Goal: Transaction & Acquisition: Book appointment/travel/reservation

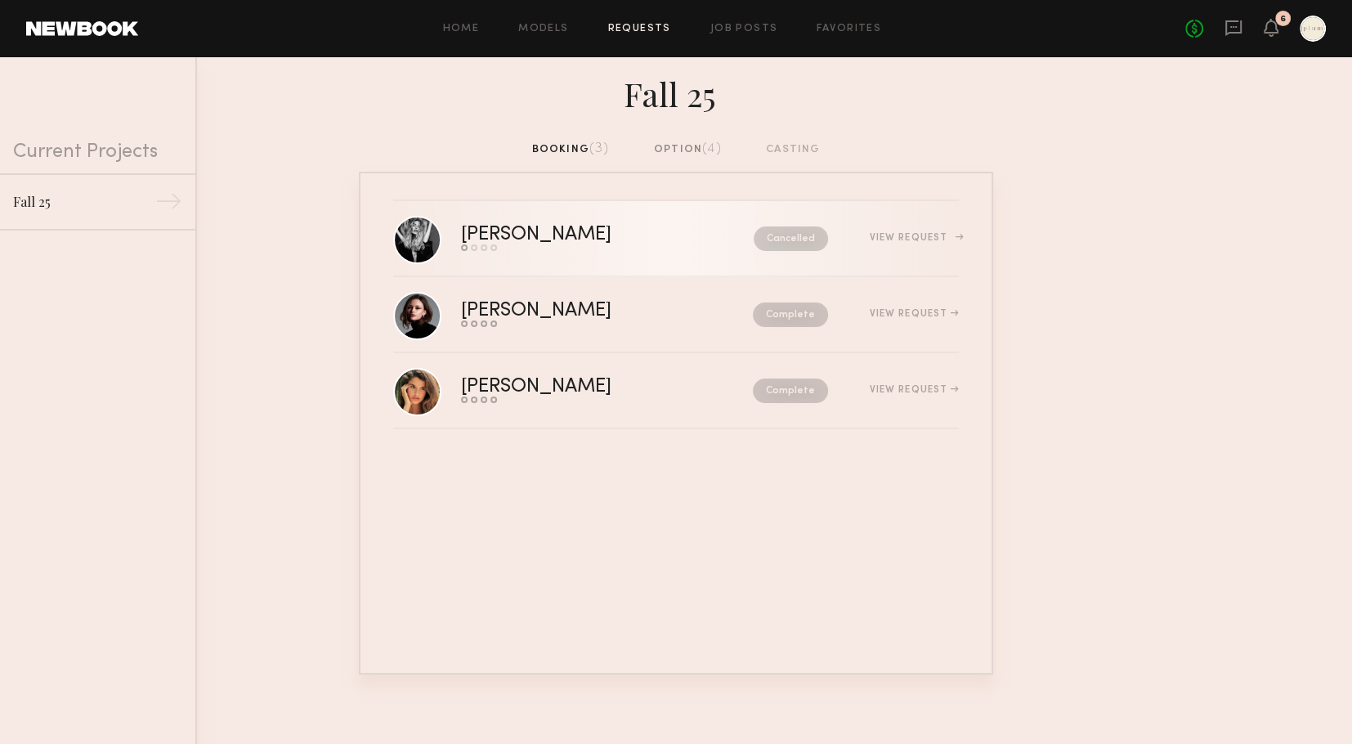
click at [509, 234] on div "Carla R." at bounding box center [572, 235] width 222 height 19
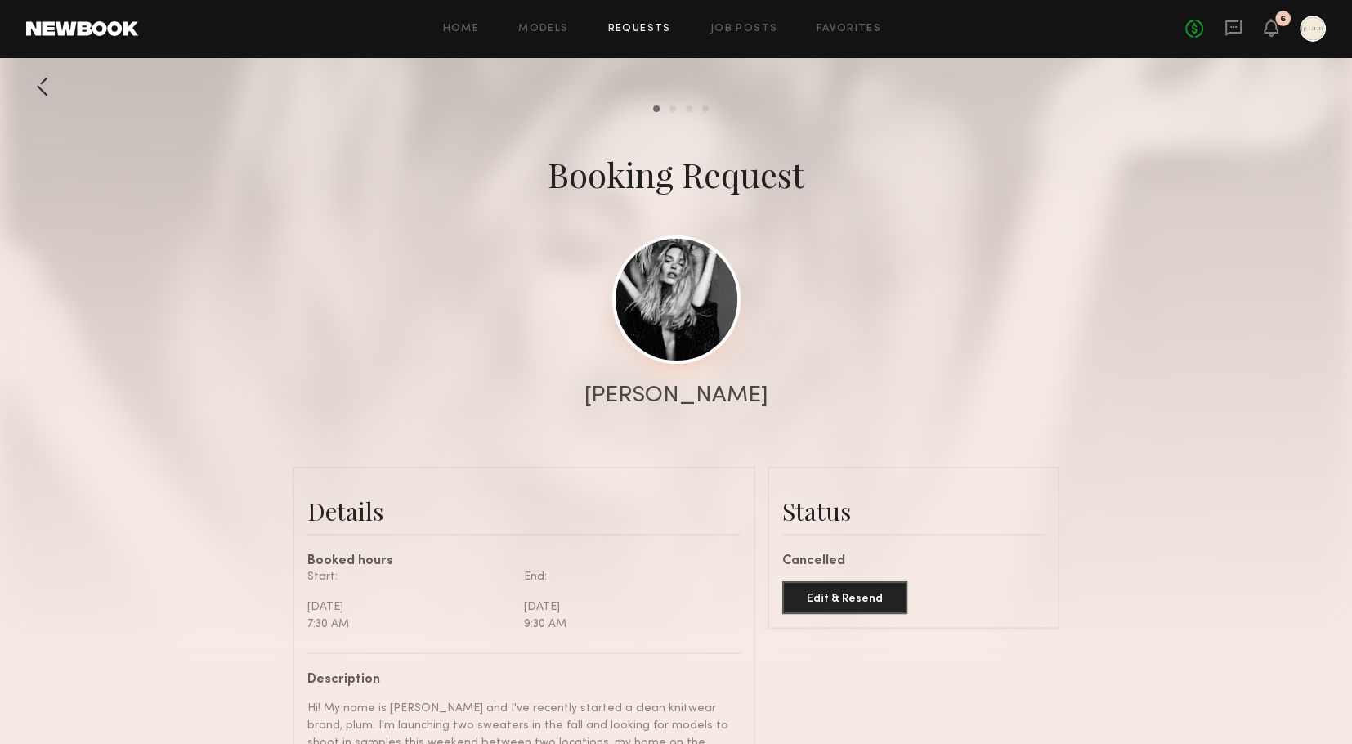
click at [700, 311] on link at bounding box center [676, 299] width 128 height 128
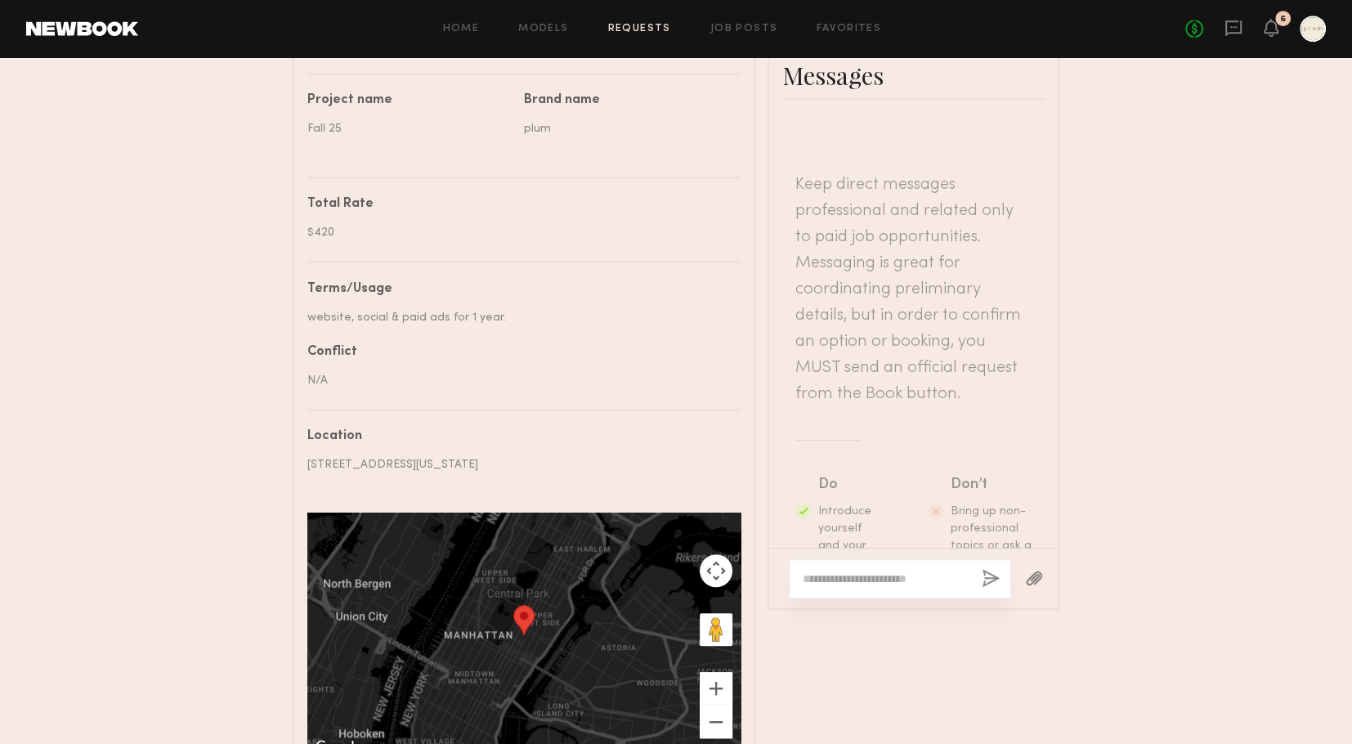
scroll to position [869, 0]
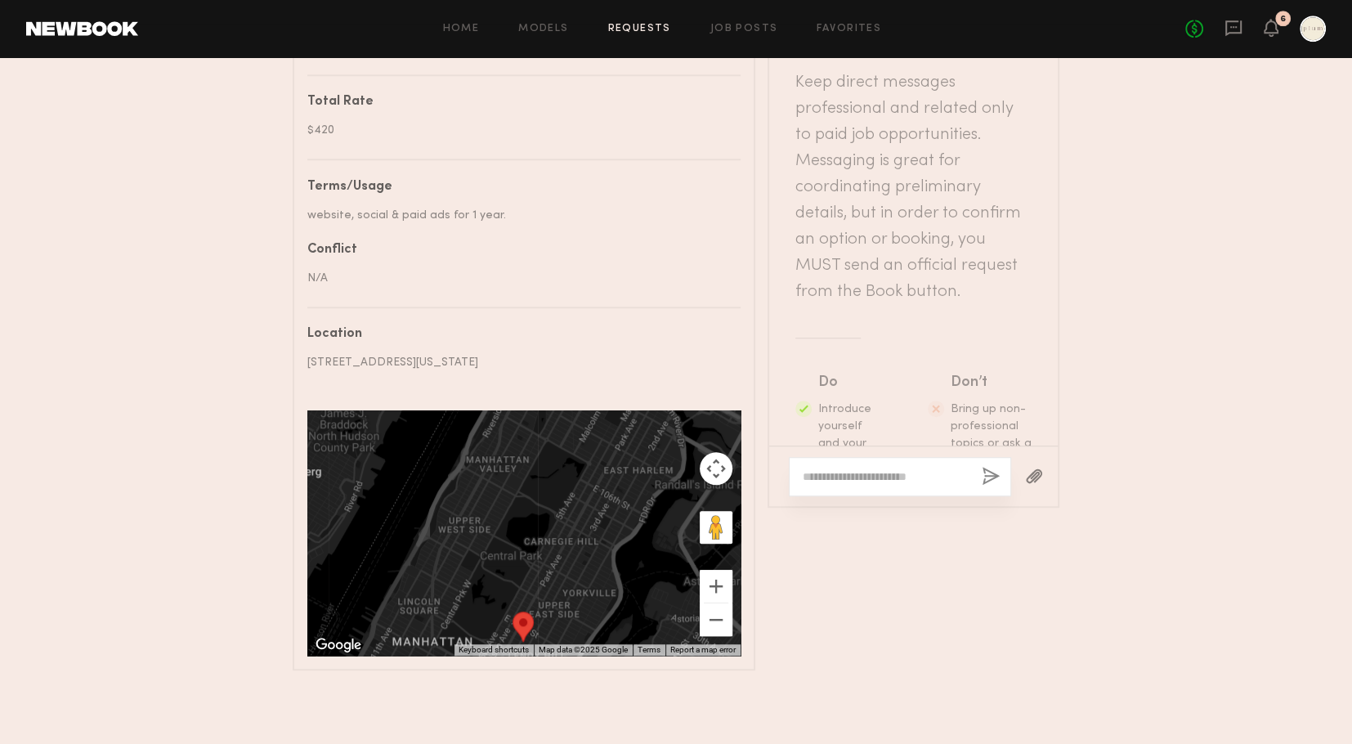
click at [546, 35] on div "Home Models Requests Job Posts Favorites Sign Out No fees up to $5,000 6" at bounding box center [732, 29] width 1188 height 26
click at [1240, 22] on icon at bounding box center [1234, 28] width 16 height 16
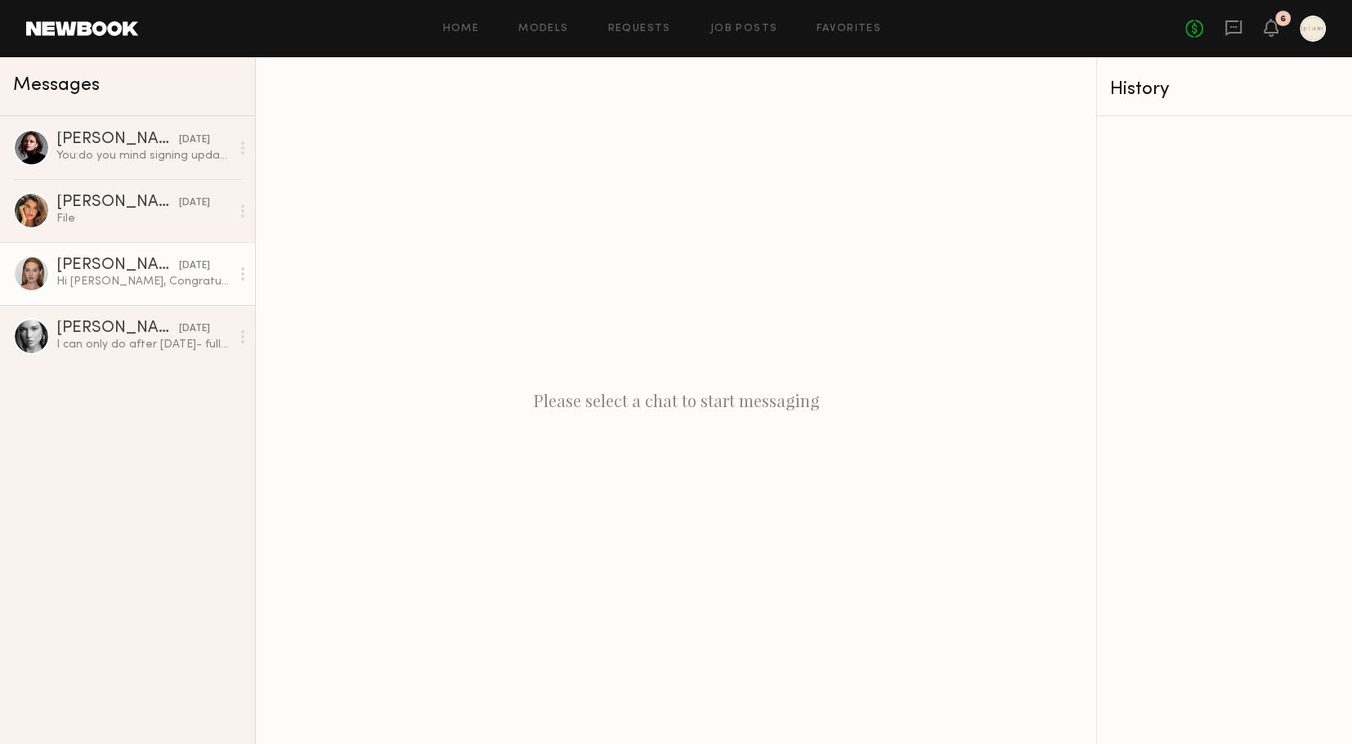
click at [114, 289] on div "Hi Andrea, Congratulations on launching your brand! I’d love to shoot with you …" at bounding box center [143, 282] width 174 height 16
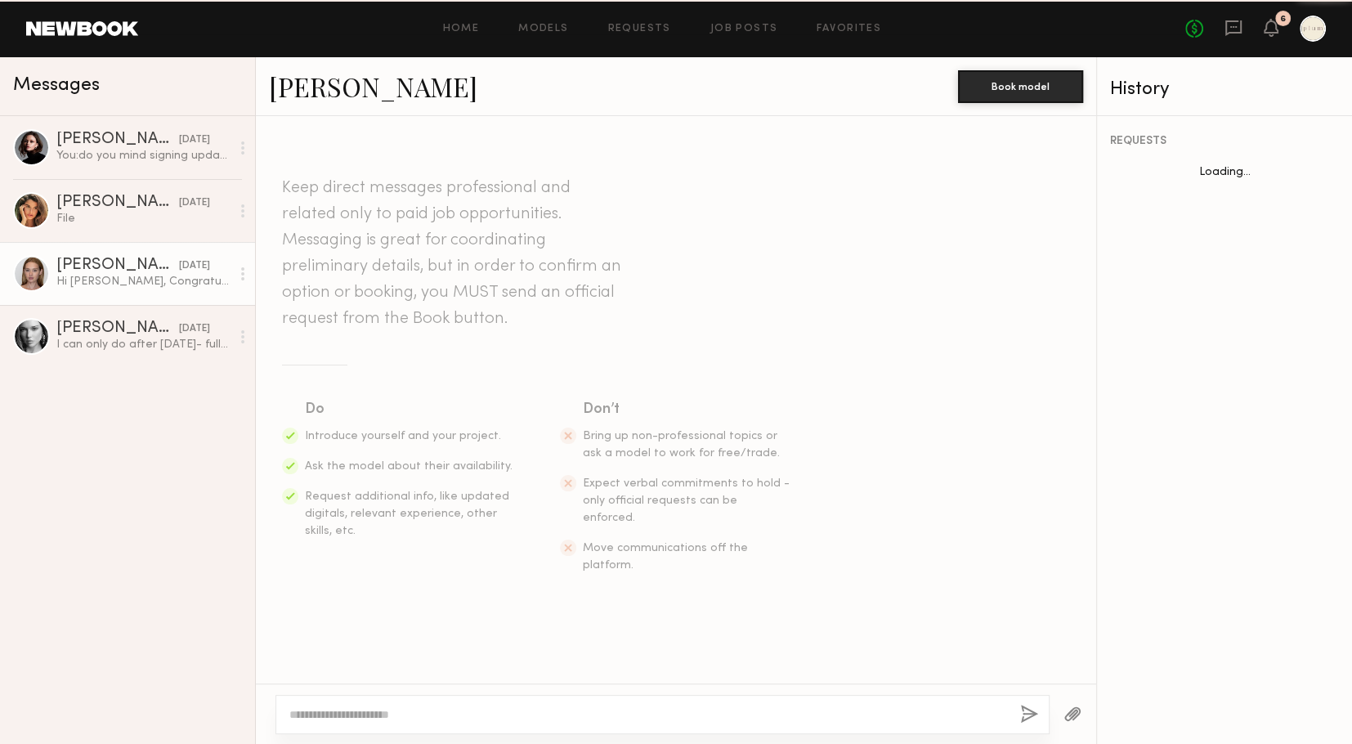
scroll to position [383, 0]
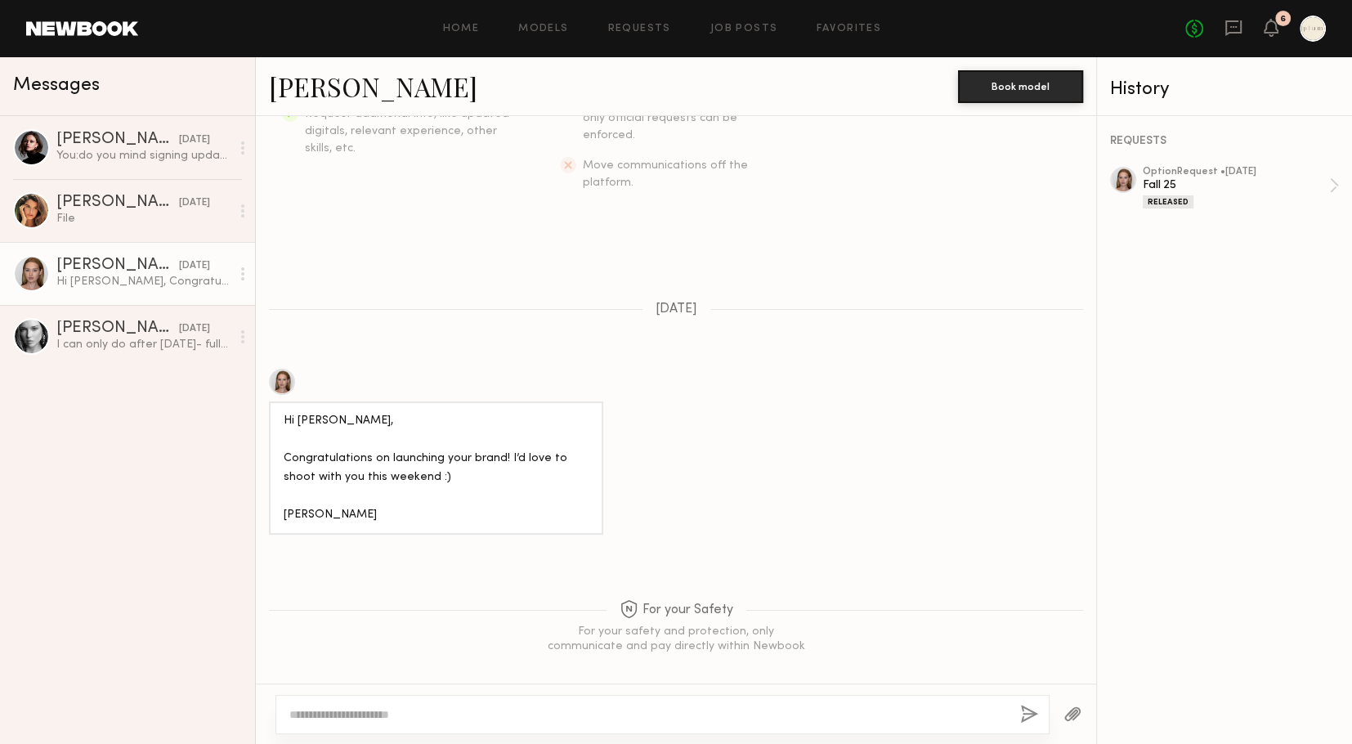
click at [282, 369] on div at bounding box center [282, 382] width 26 height 26
click at [145, 323] on div "Wiktoria G." at bounding box center [117, 328] width 123 height 16
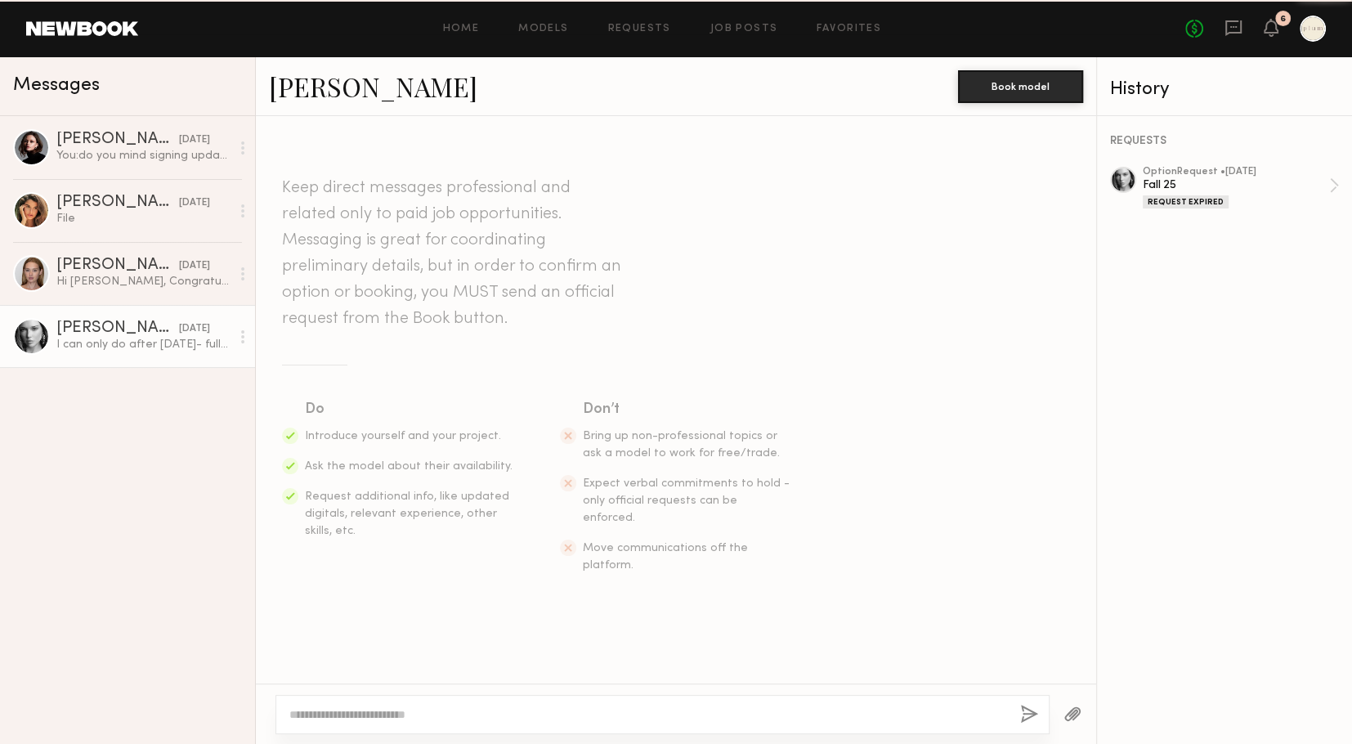
scroll to position [709, 0]
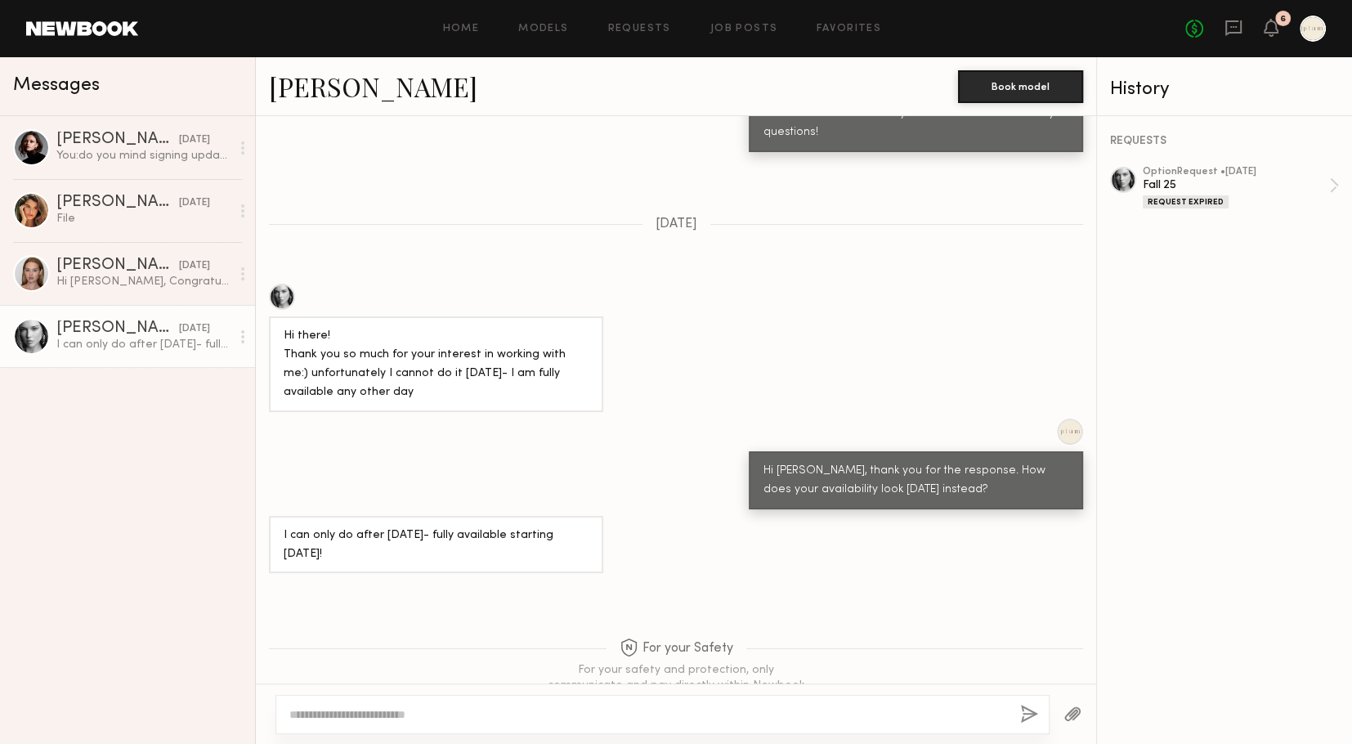
click at [283, 284] on div at bounding box center [282, 297] width 26 height 26
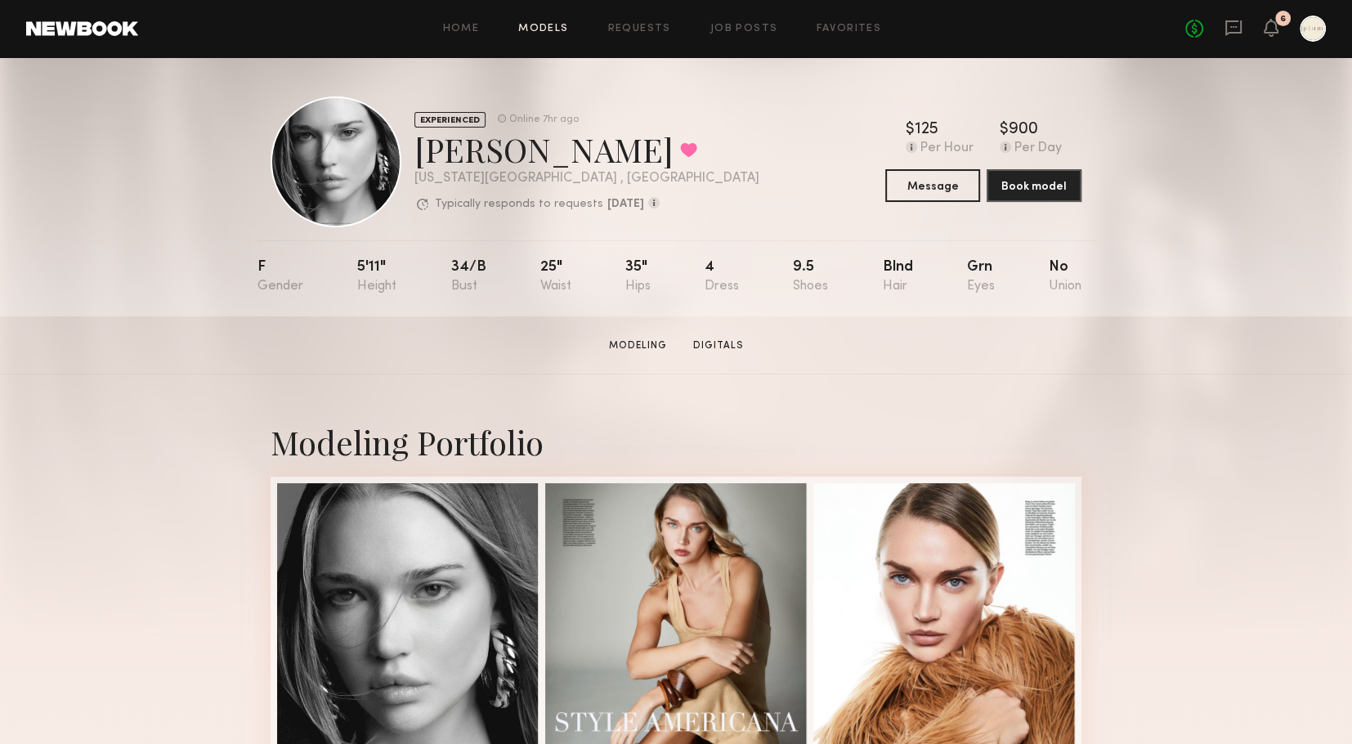
click at [562, 31] on link "Models" at bounding box center [543, 29] width 50 height 11
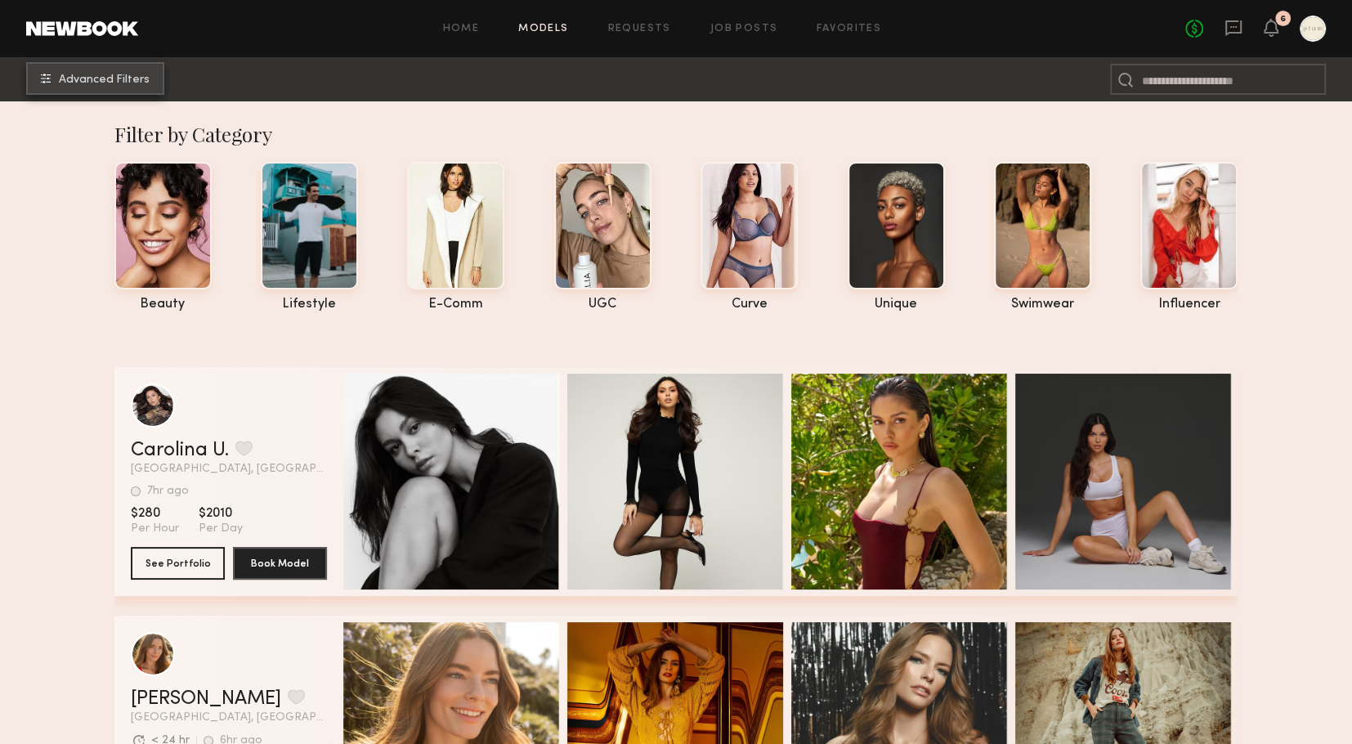
click at [116, 82] on span "Advanced Filters" at bounding box center [104, 79] width 91 height 11
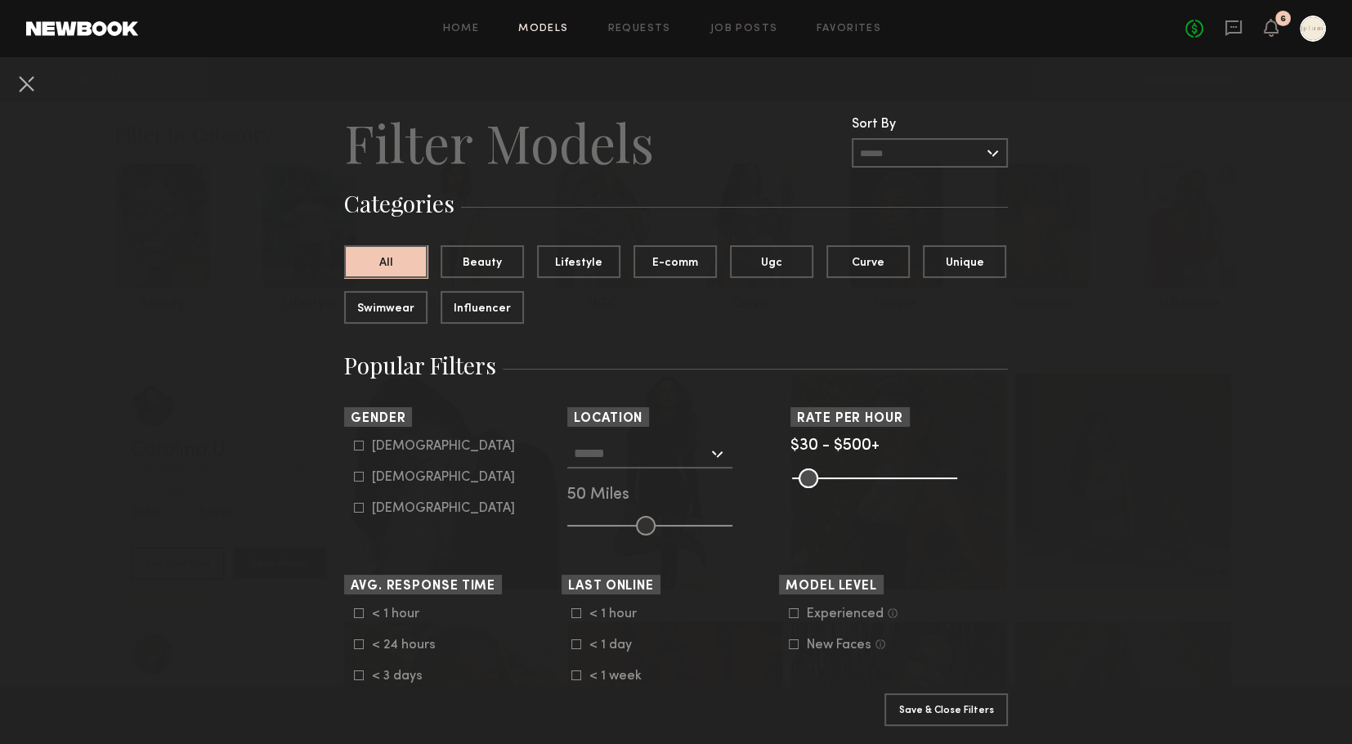
click at [649, 467] on div at bounding box center [649, 453] width 165 height 29
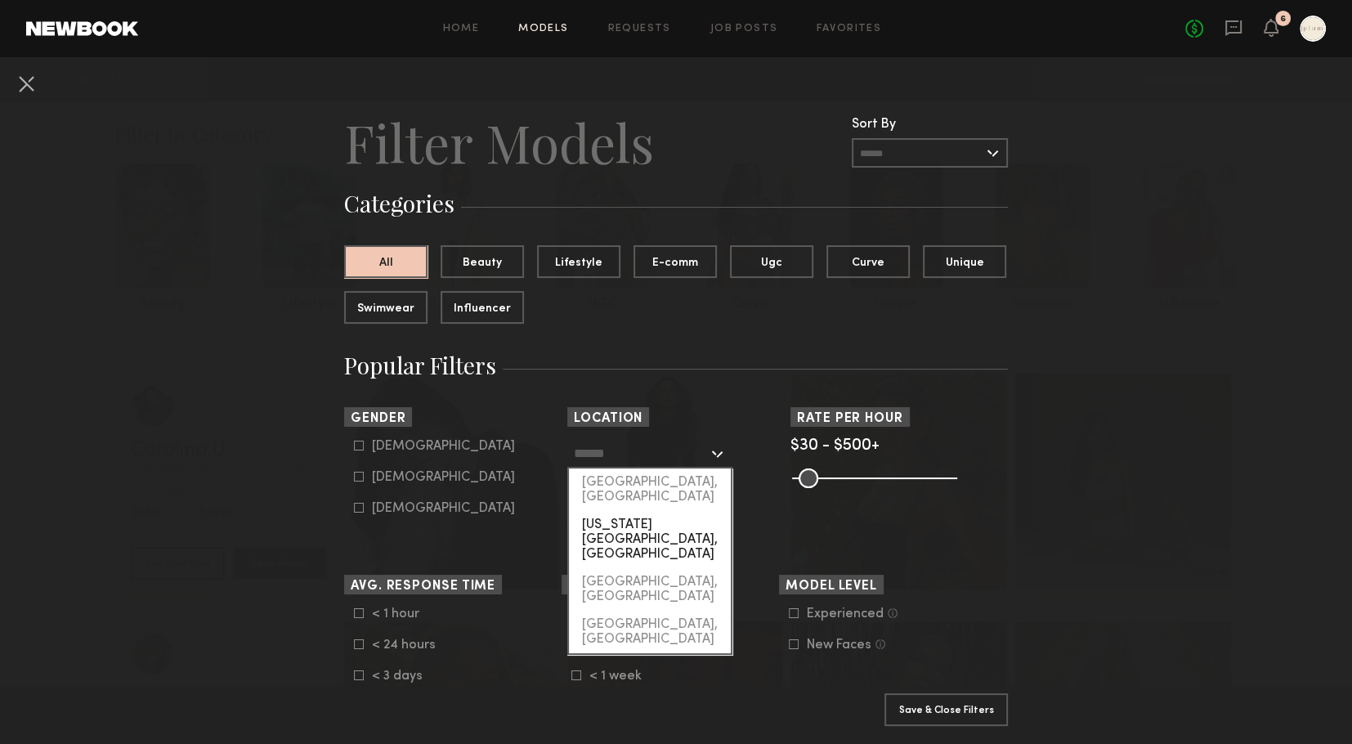
click at [638, 511] on div "[US_STATE][GEOGRAPHIC_DATA], [GEOGRAPHIC_DATA]" at bounding box center [650, 539] width 162 height 57
type input "**********"
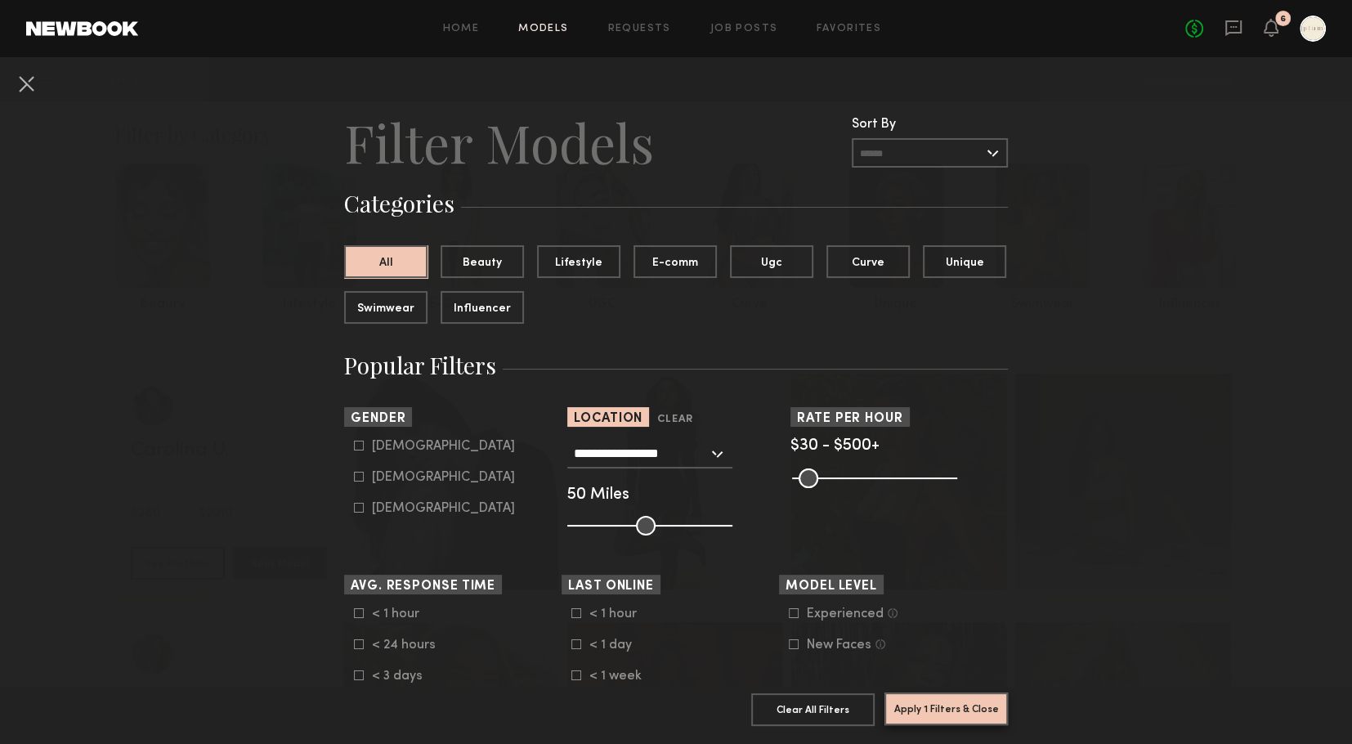
click at [948, 702] on button "Apply 1 Filters & Close" at bounding box center [946, 708] width 123 height 33
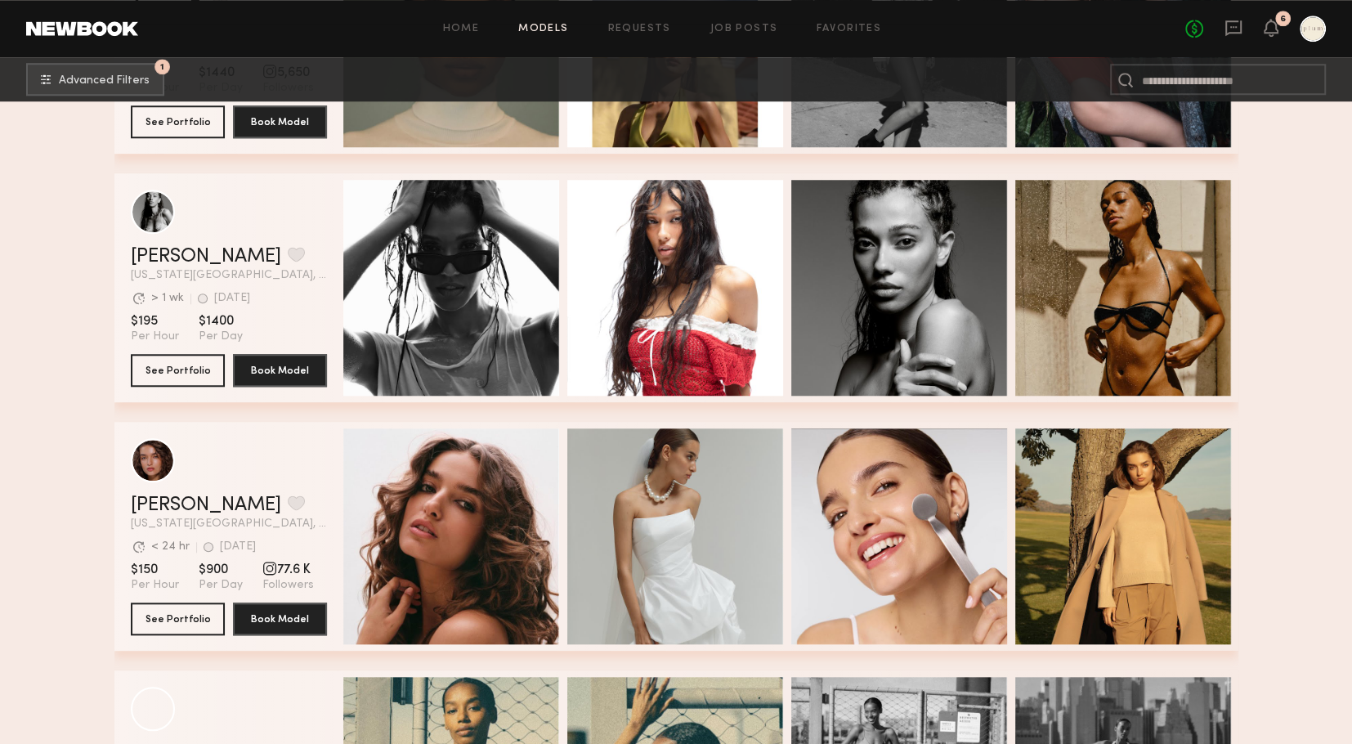
scroll to position [1313, 0]
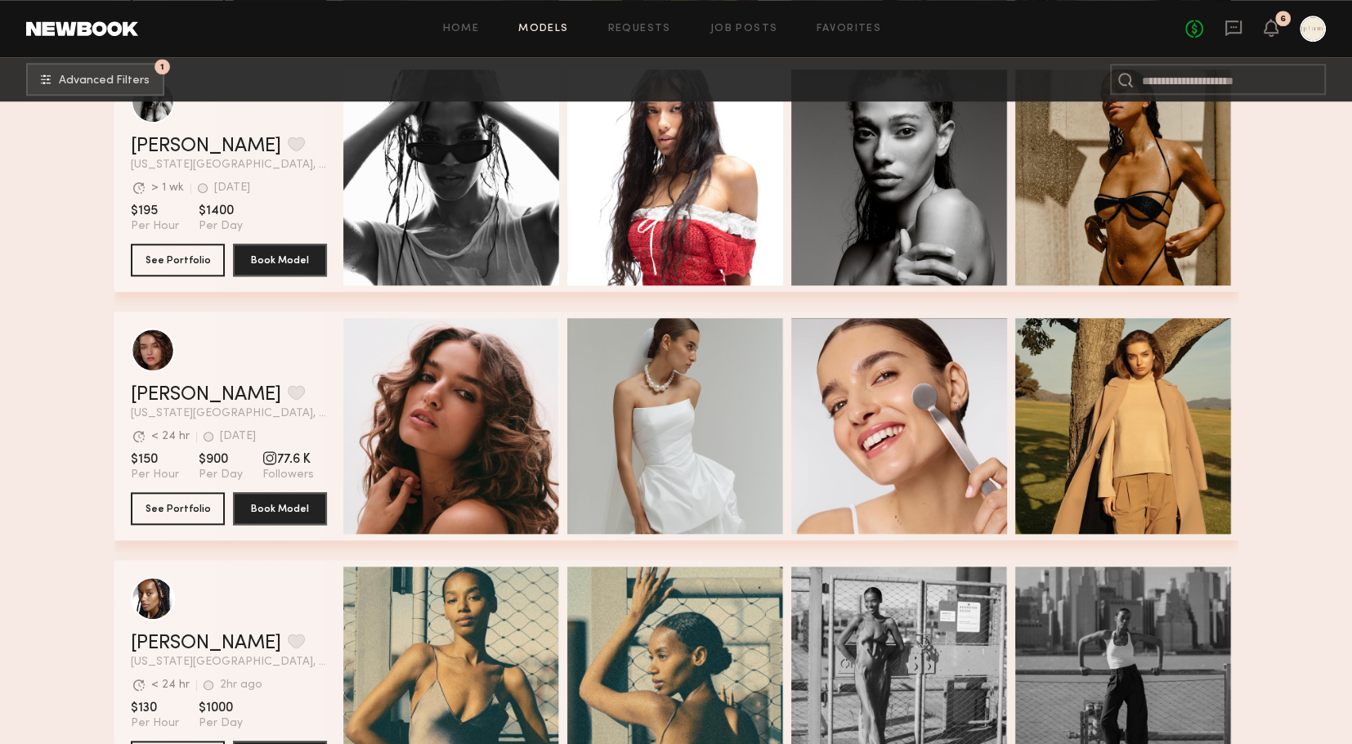
click at [72, 507] on section "Filter by Category beauty lifestyle e-comm UGC curve unique swimwear influencer…" at bounding box center [676, 419] width 1352 height 3263
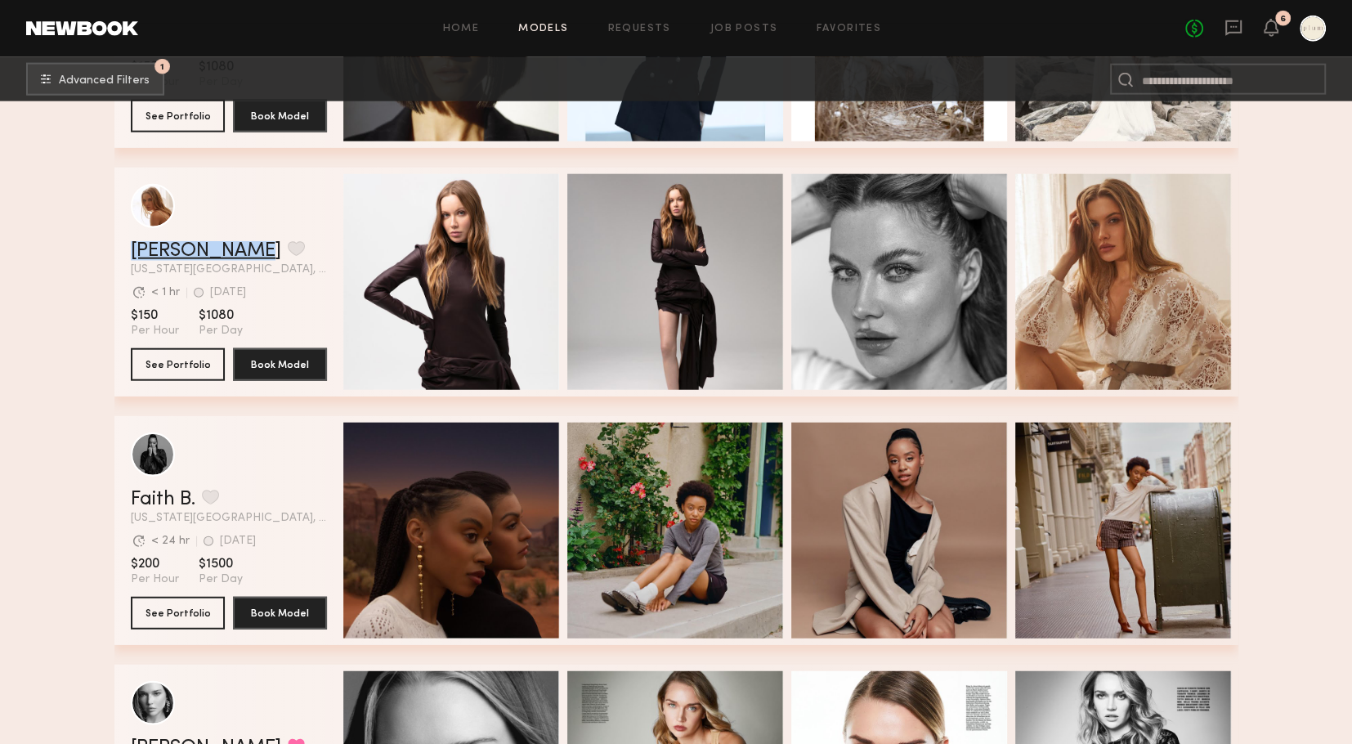
scroll to position [3429, 0]
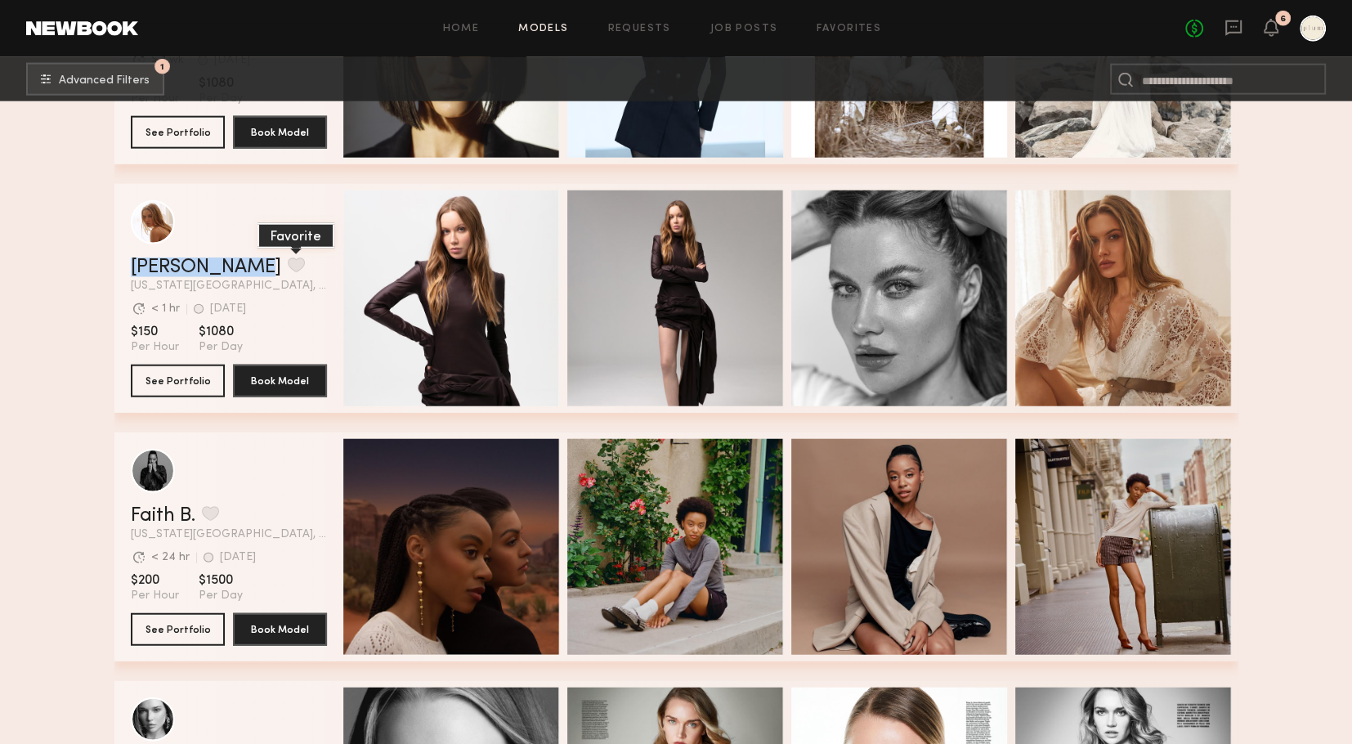
click at [288, 271] on button "grid" at bounding box center [296, 265] width 17 height 15
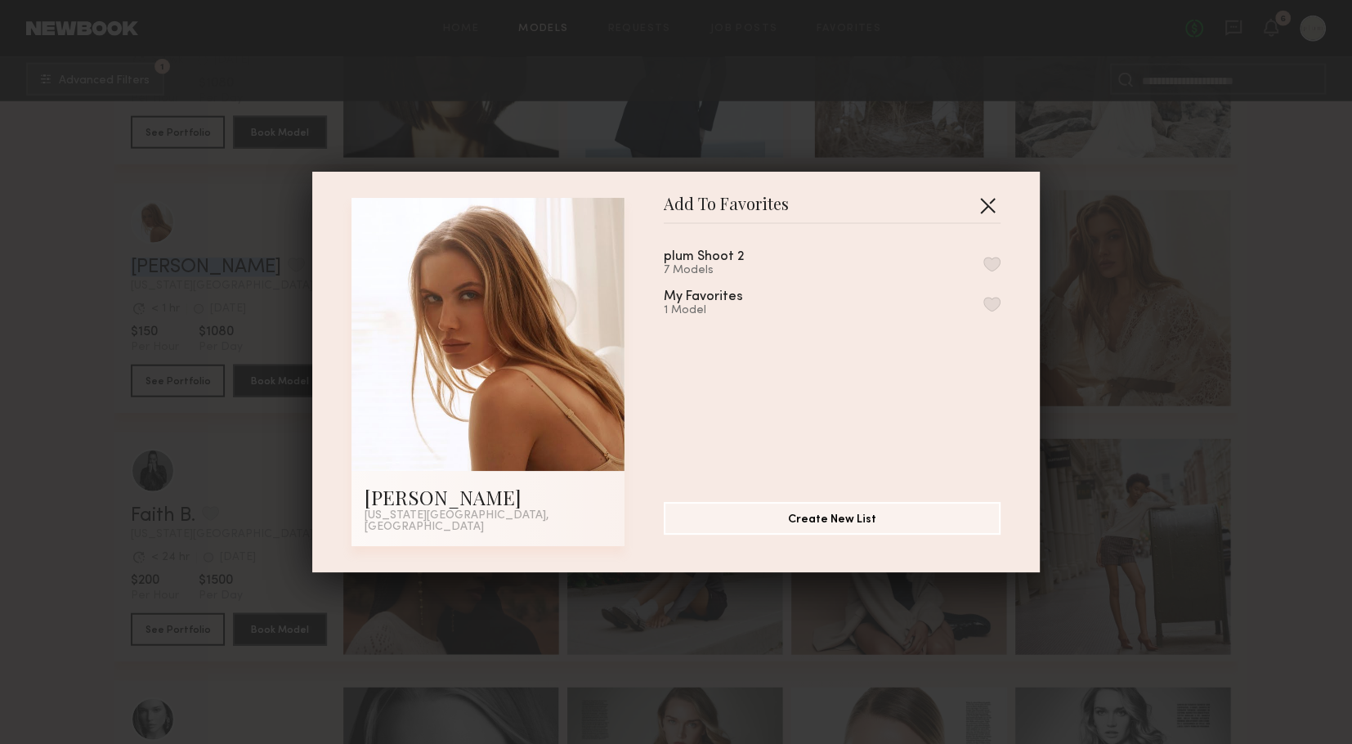
click at [988, 212] on button "button" at bounding box center [988, 205] width 26 height 26
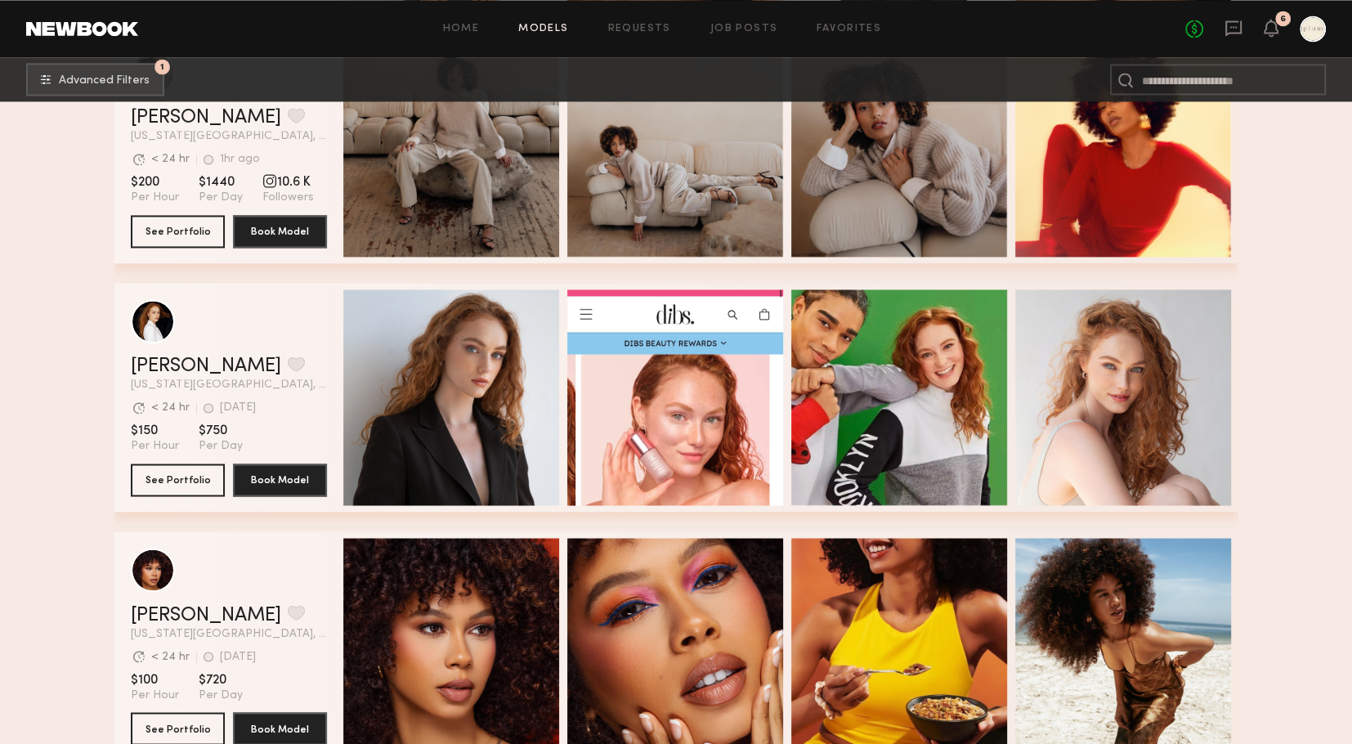
scroll to position [7561, 0]
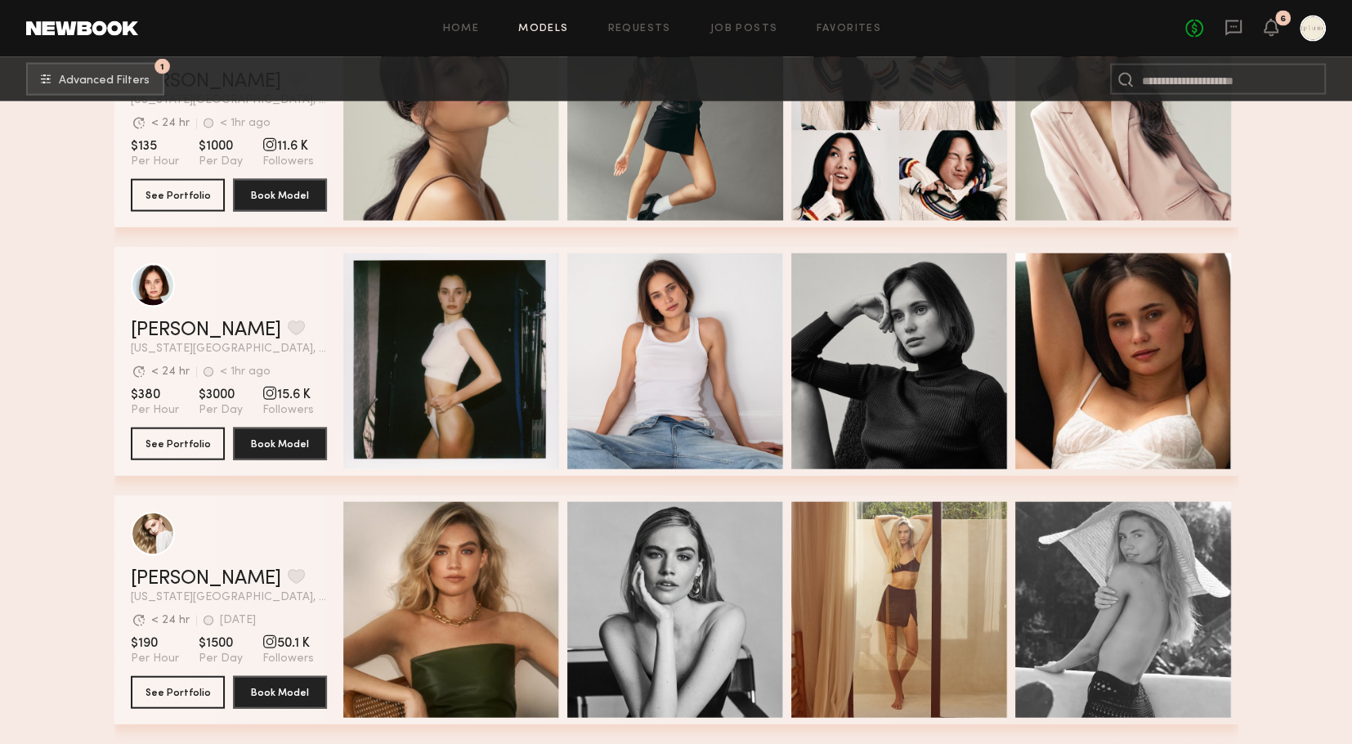
scroll to position [8584, 0]
click at [170, 331] on link "Tanya A." at bounding box center [206, 331] width 150 height 20
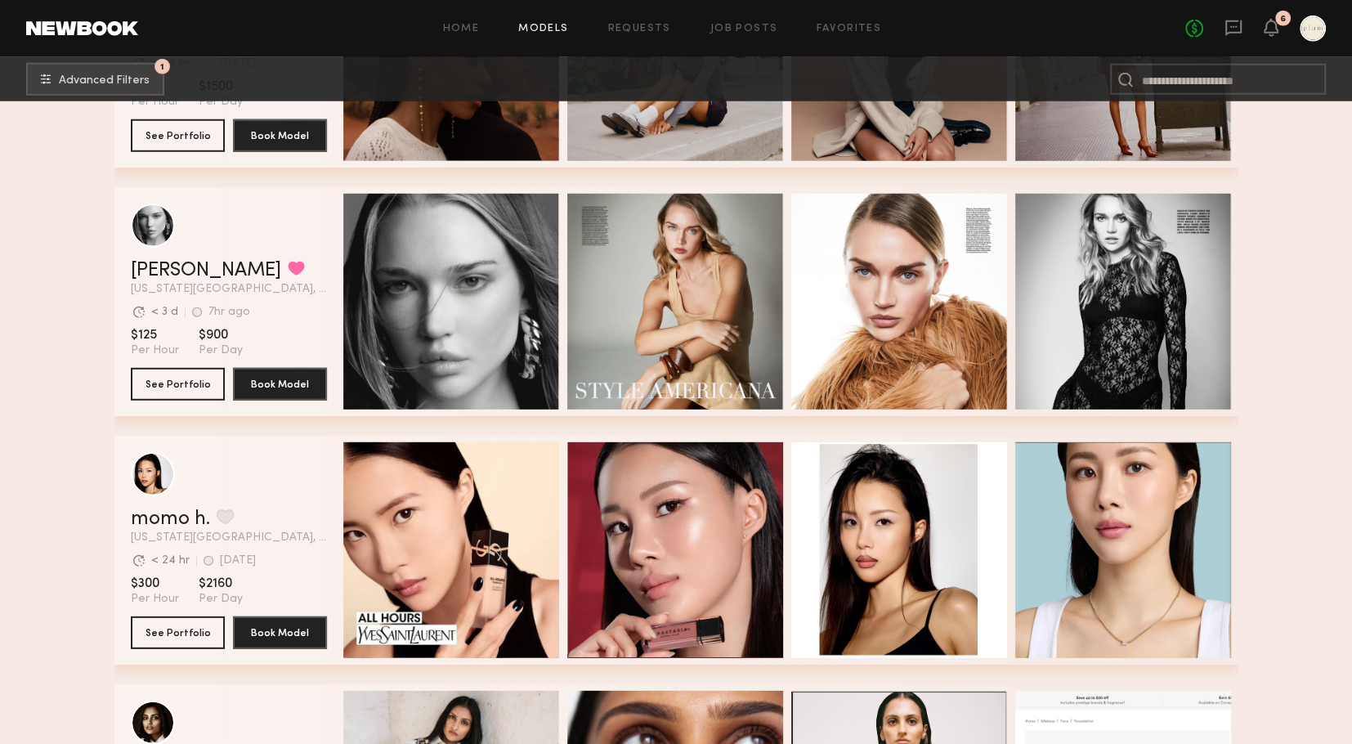
scroll to position [4002, 0]
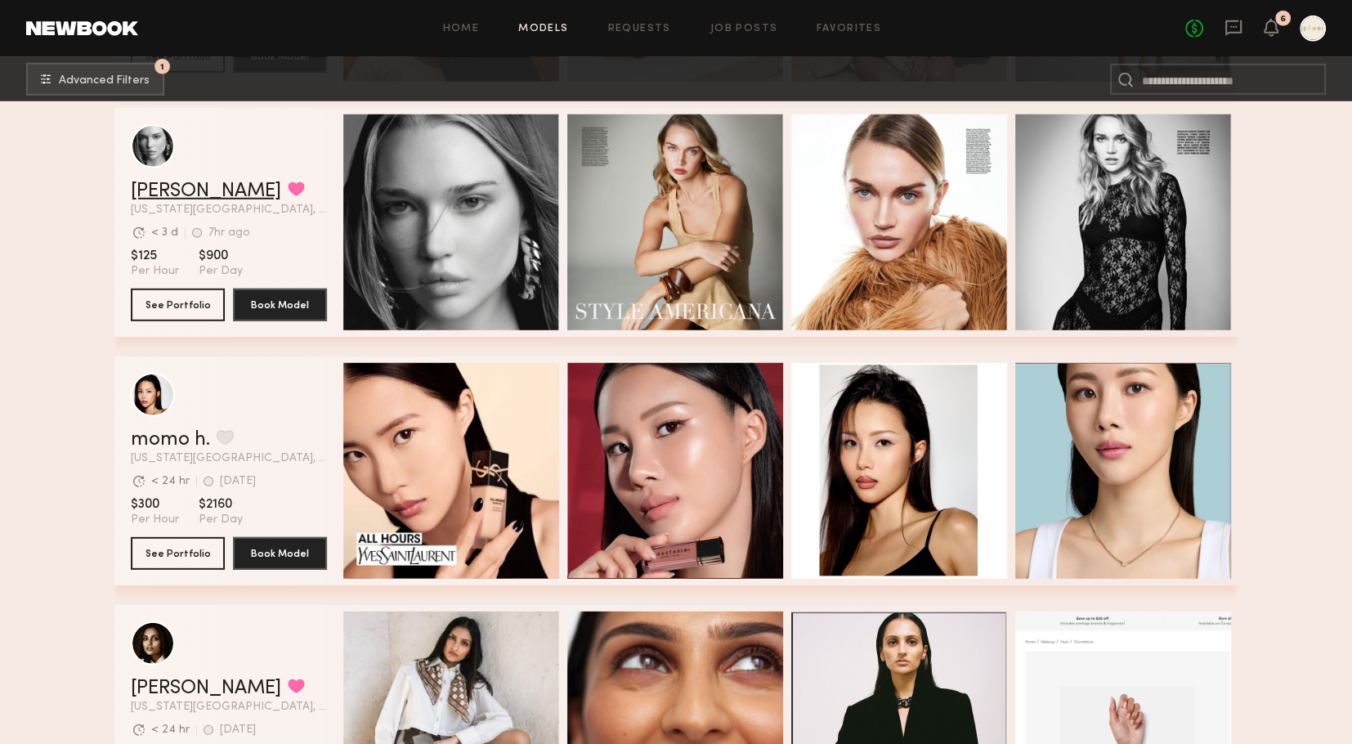
click at [189, 194] on link "[PERSON_NAME]" at bounding box center [206, 191] width 150 height 20
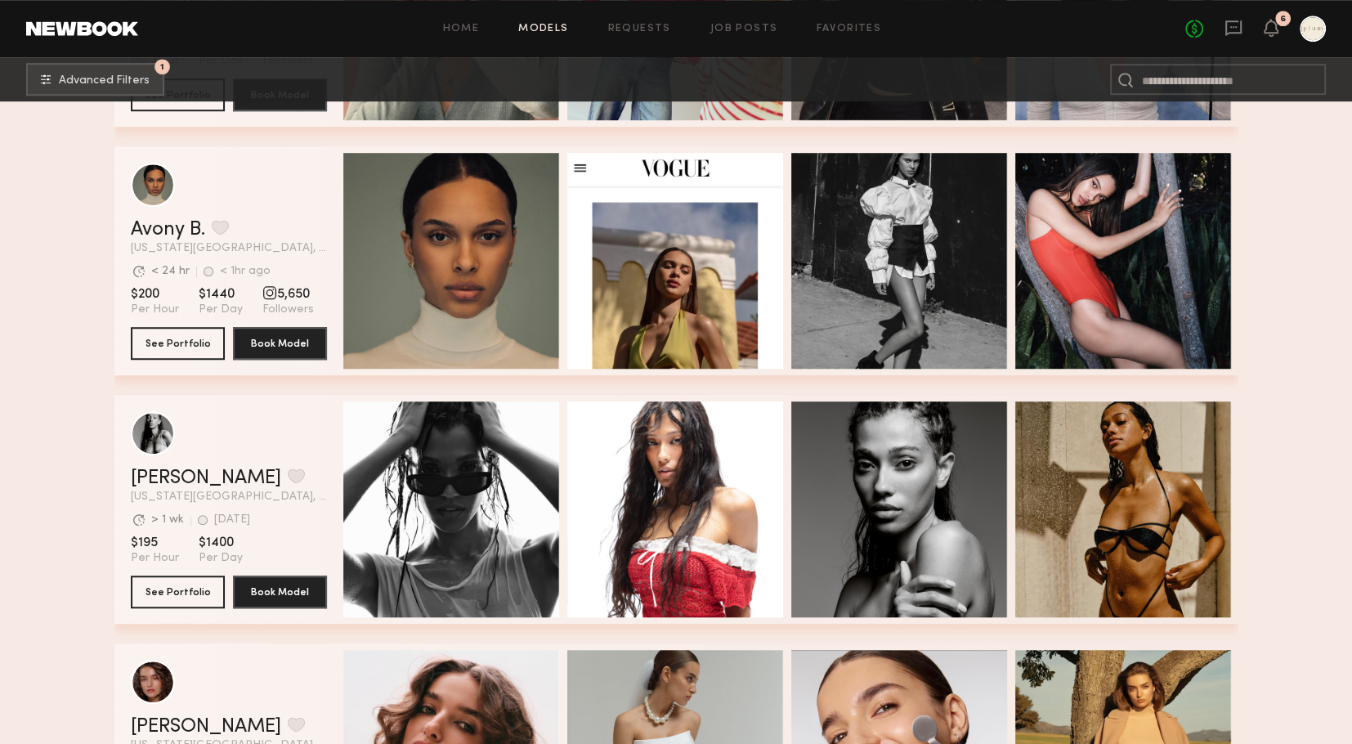
scroll to position [847, 0]
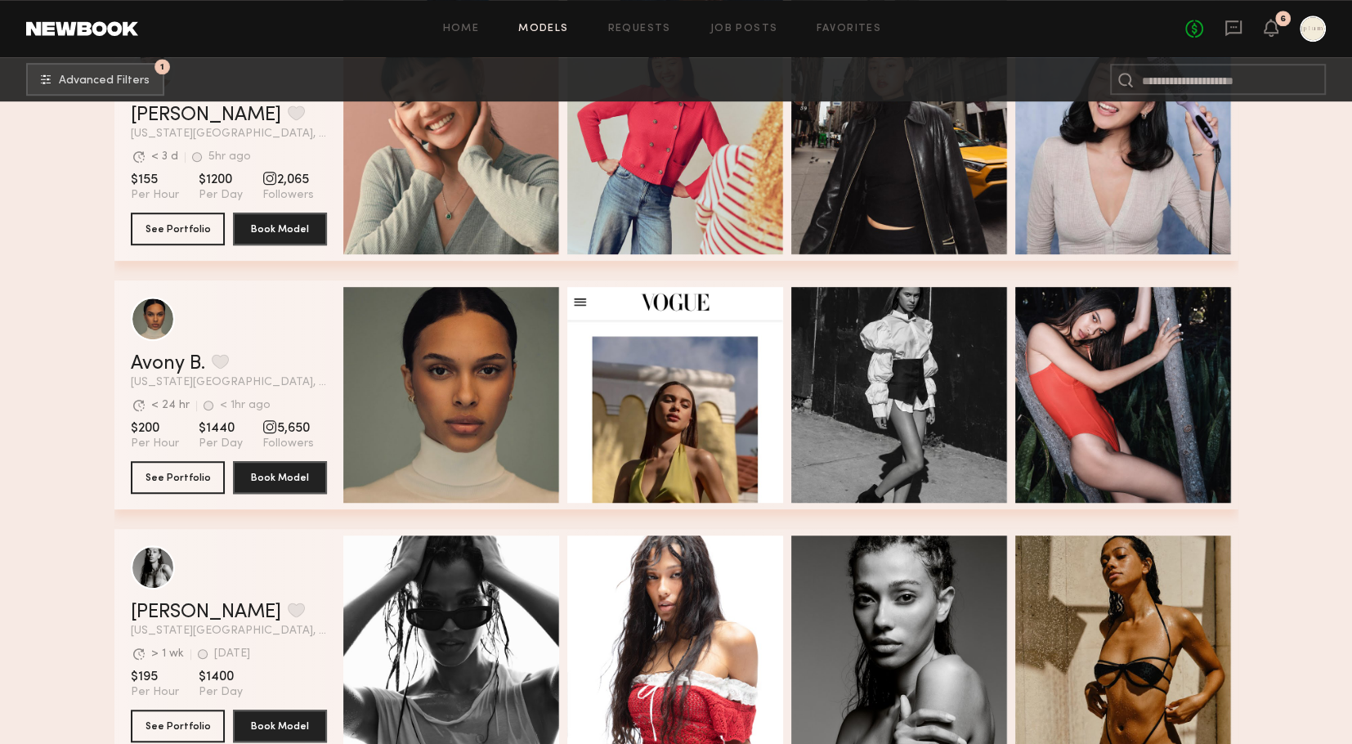
click at [1221, 26] on div "No fees up to $5,000 6" at bounding box center [1255, 29] width 141 height 26
click at [1235, 27] on icon at bounding box center [1233, 27] width 7 height 2
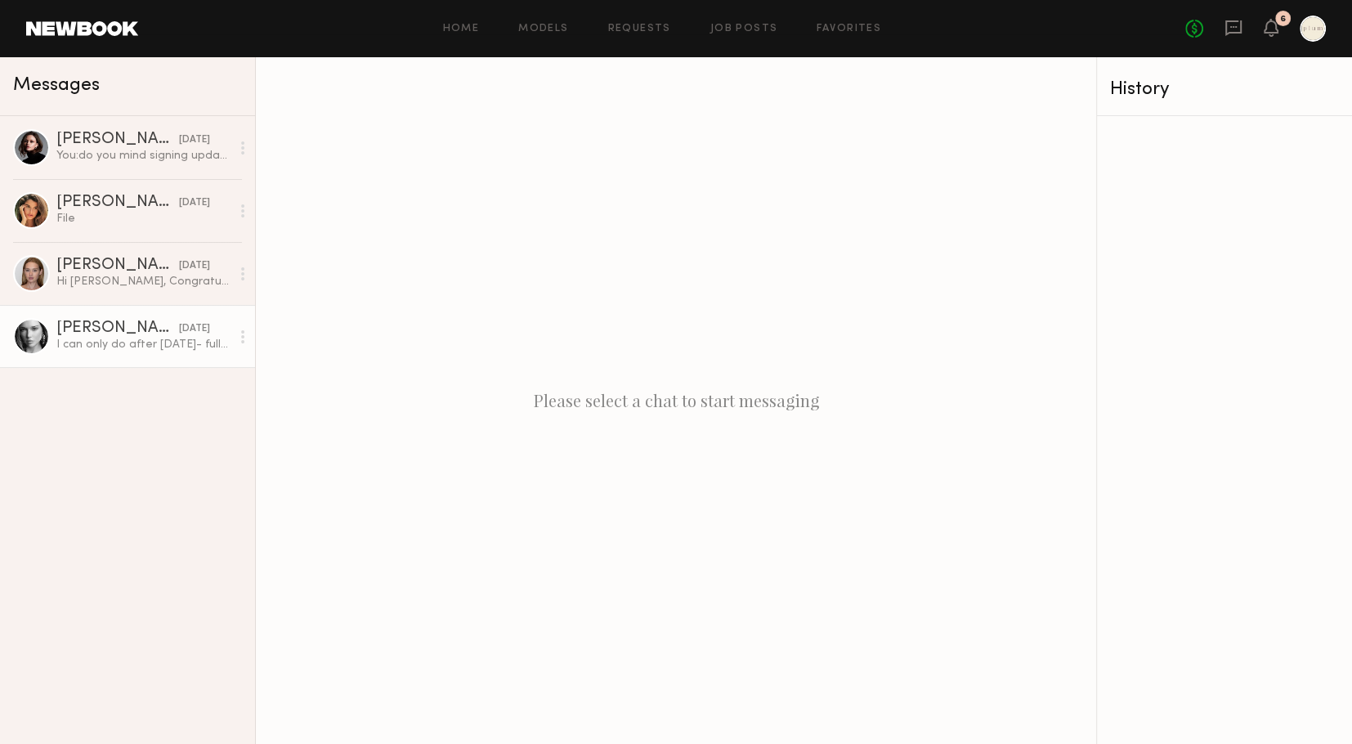
click at [116, 343] on div "I can only do after Sunday- fully available starting Monday!" at bounding box center [143, 345] width 174 height 16
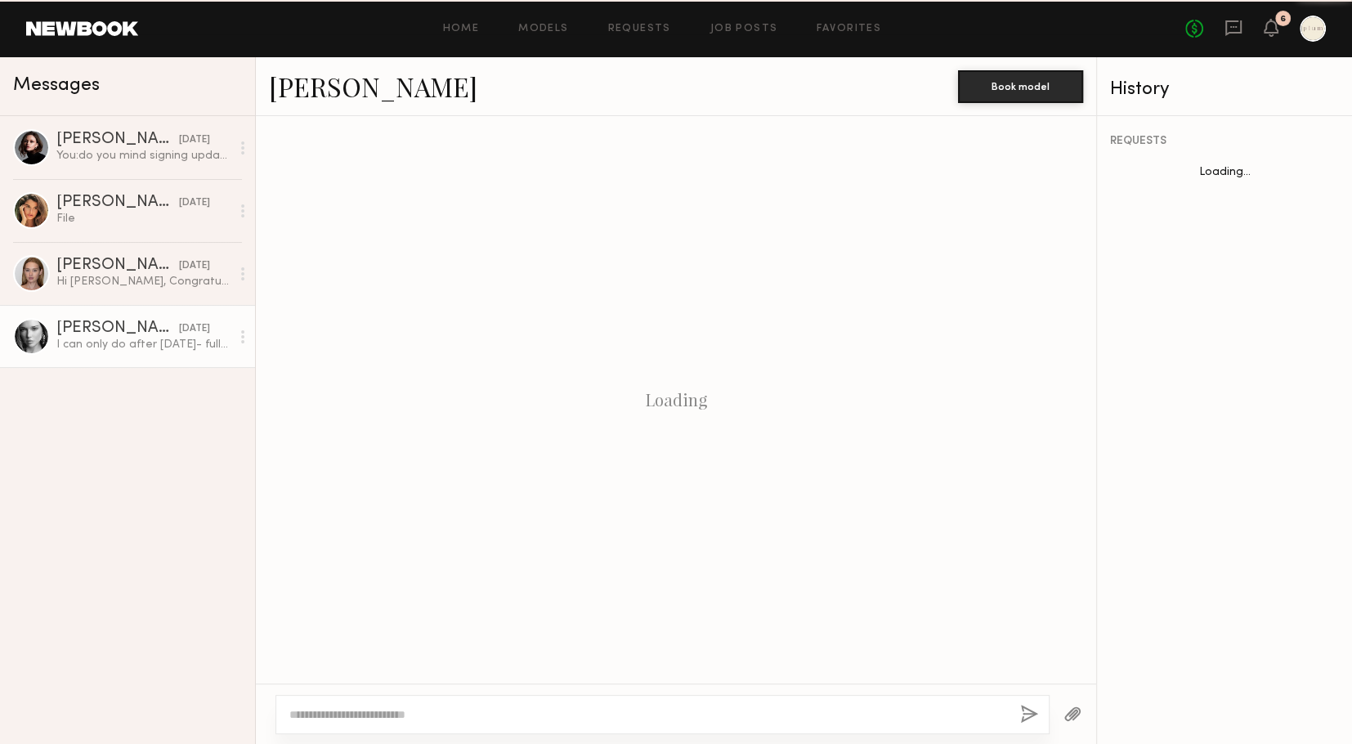
scroll to position [709, 0]
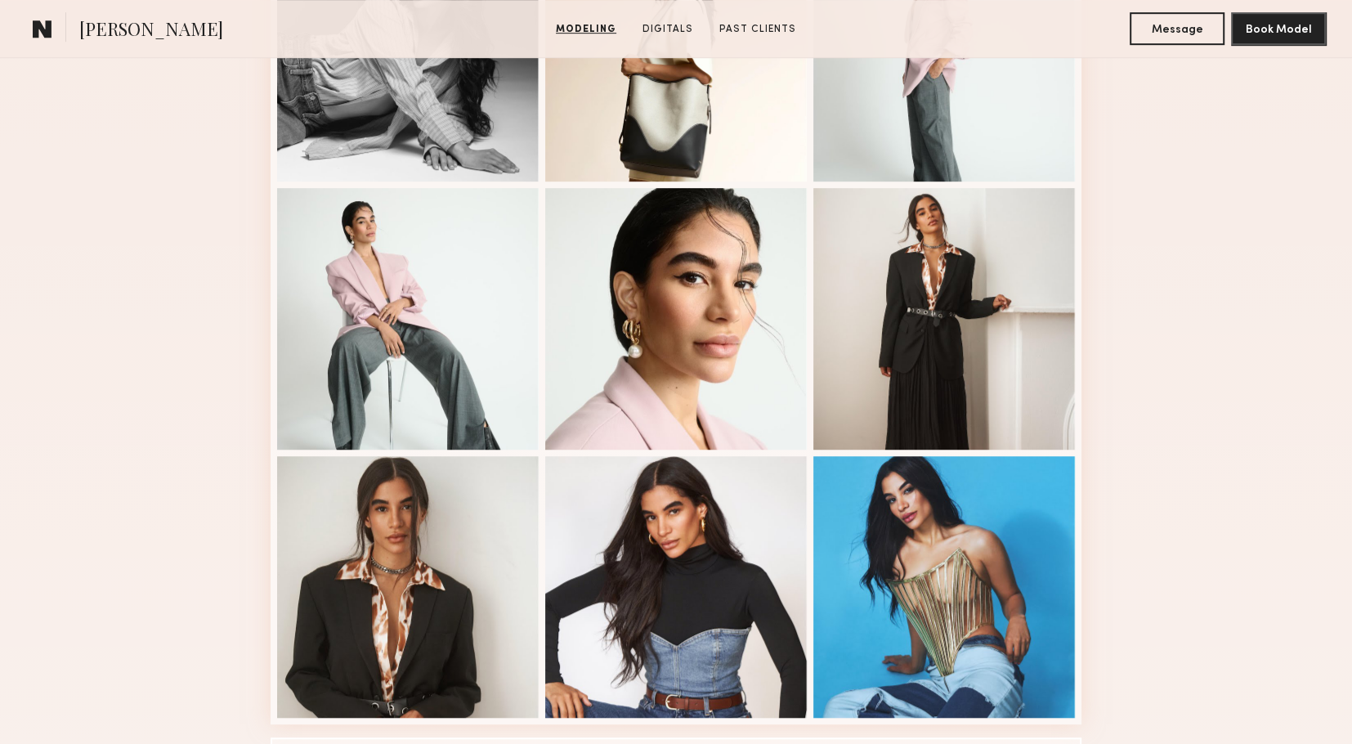
scroll to position [872, 0]
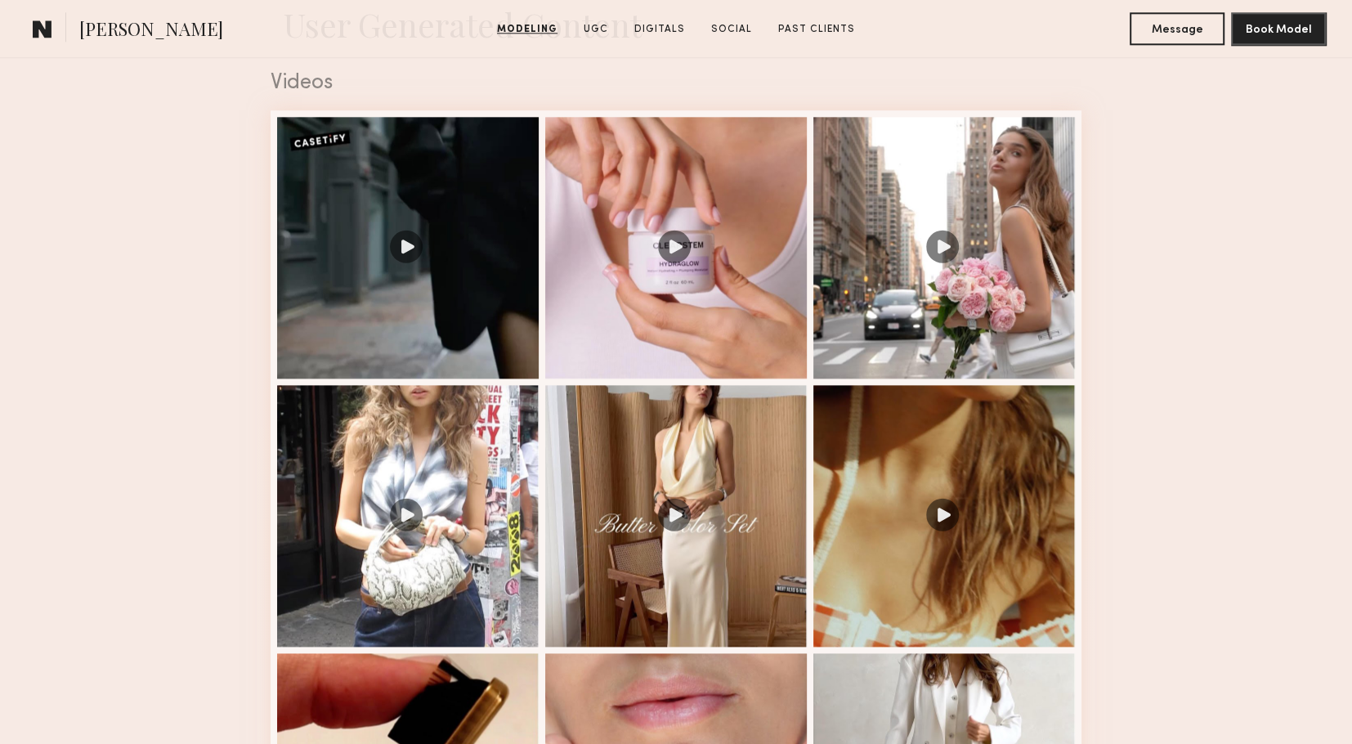
scroll to position [1681, 0]
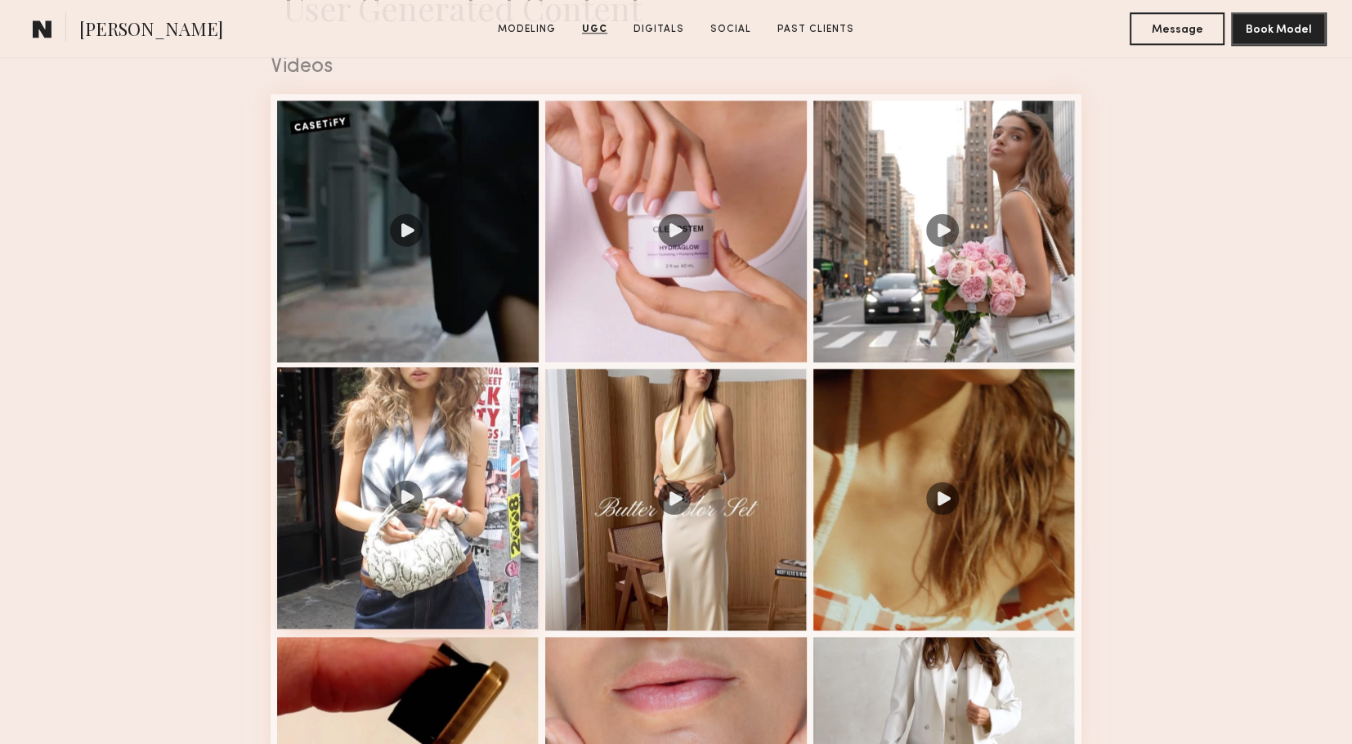
click at [430, 503] on div at bounding box center [408, 498] width 262 height 262
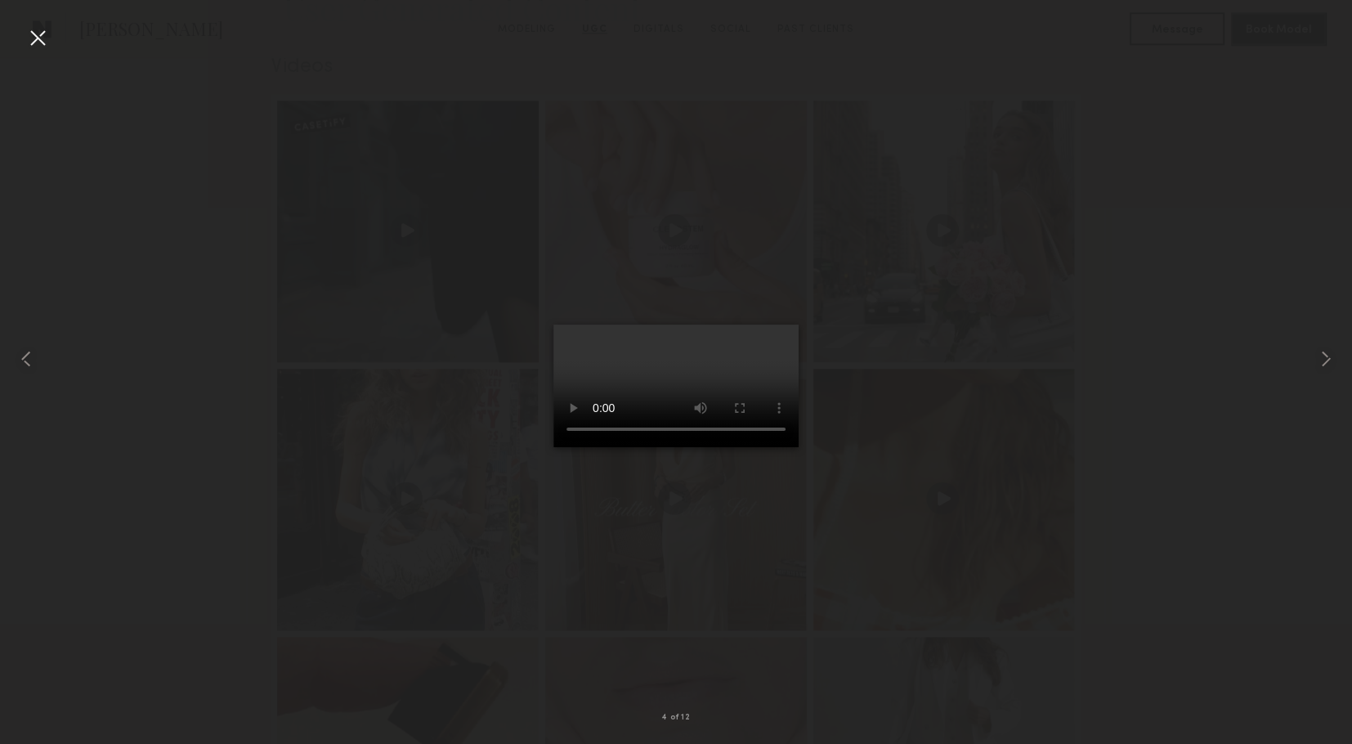
click at [36, 37] on div at bounding box center [38, 38] width 26 height 26
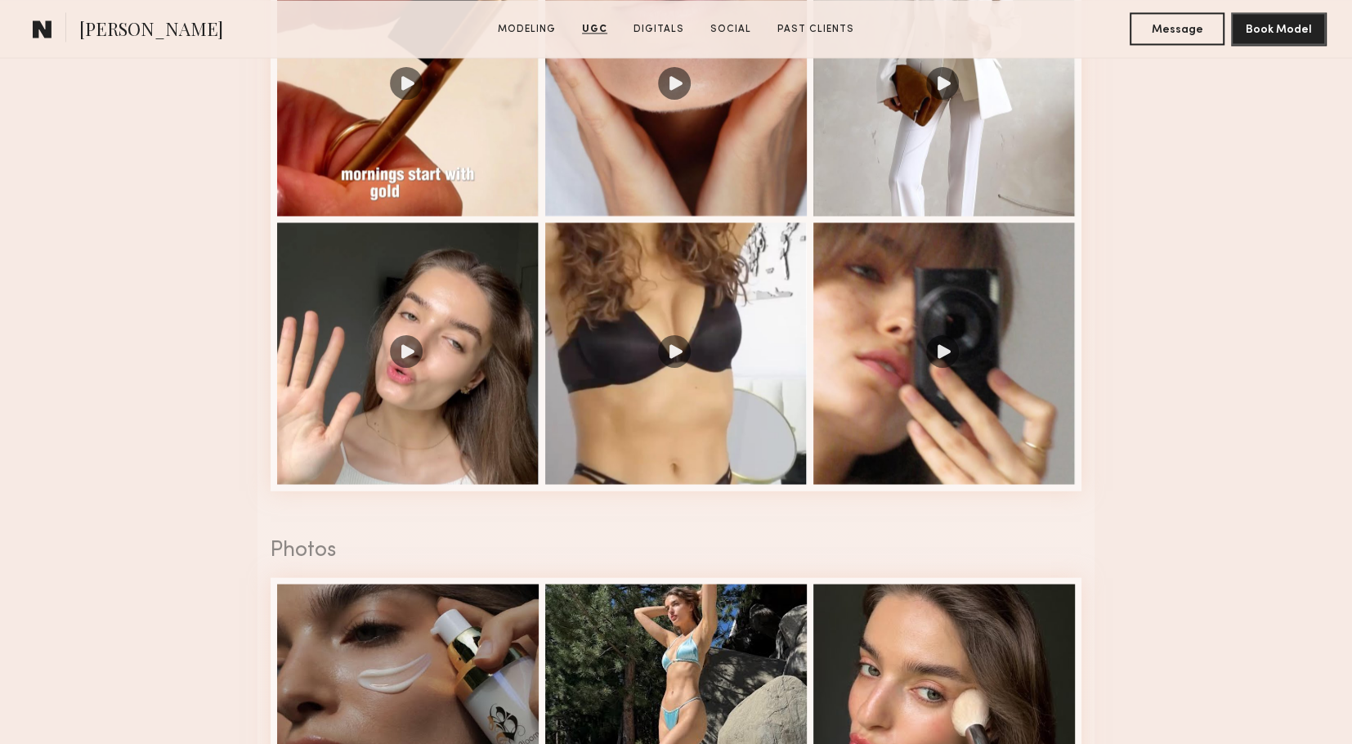
scroll to position [2367, 0]
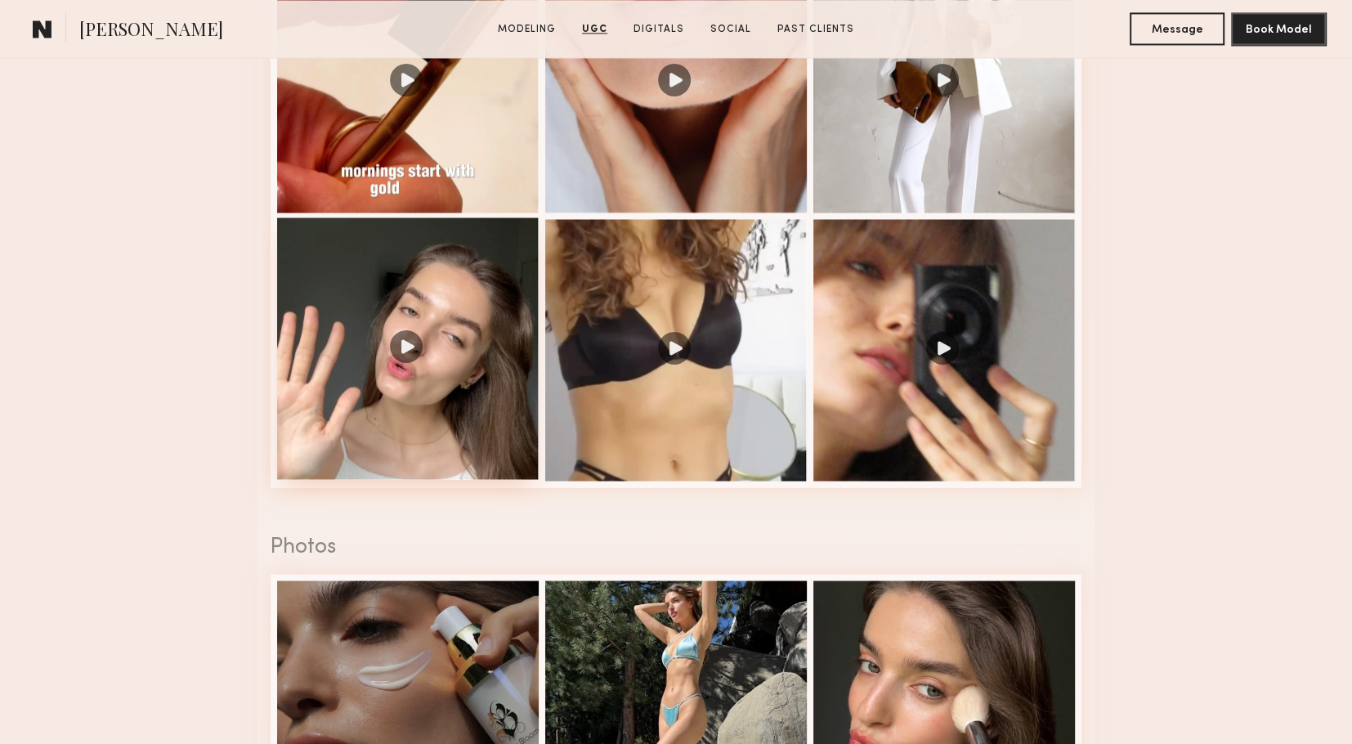
click at [424, 403] on div at bounding box center [408, 348] width 262 height 262
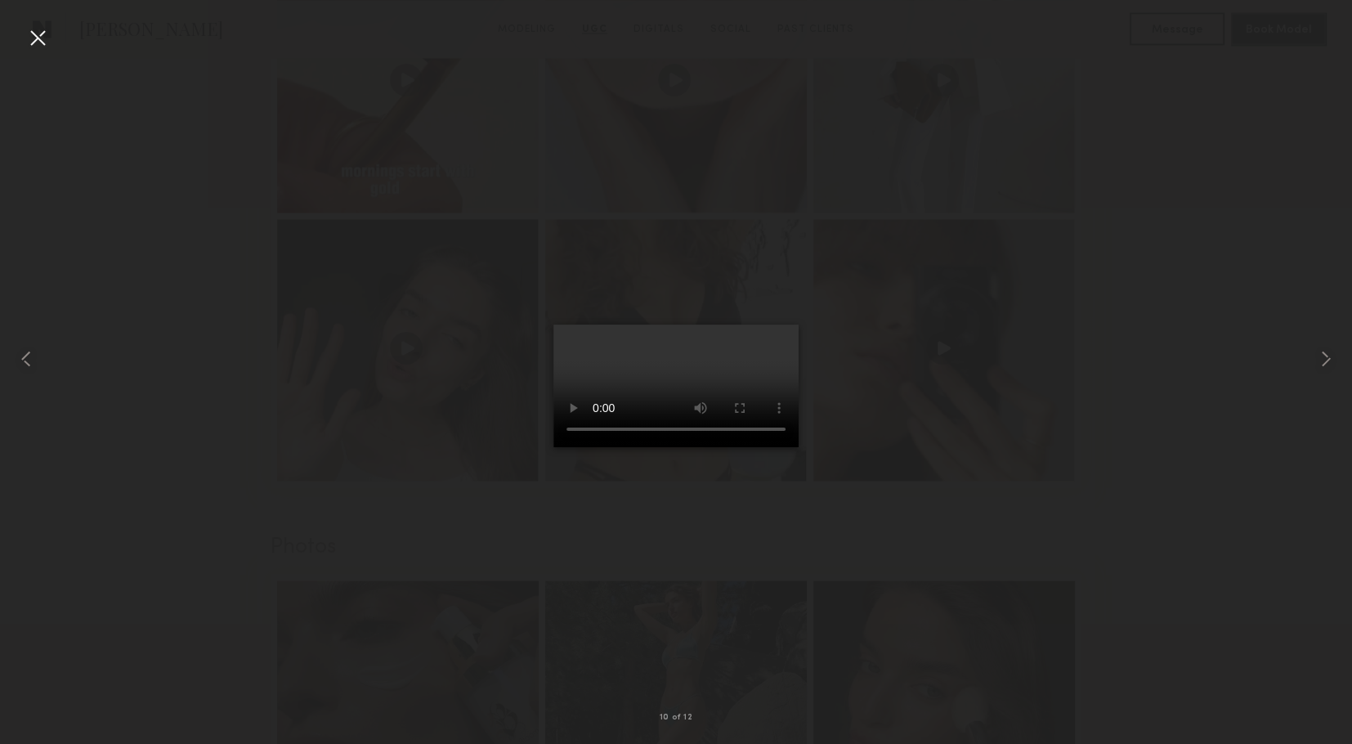
click at [38, 34] on div at bounding box center [38, 38] width 26 height 26
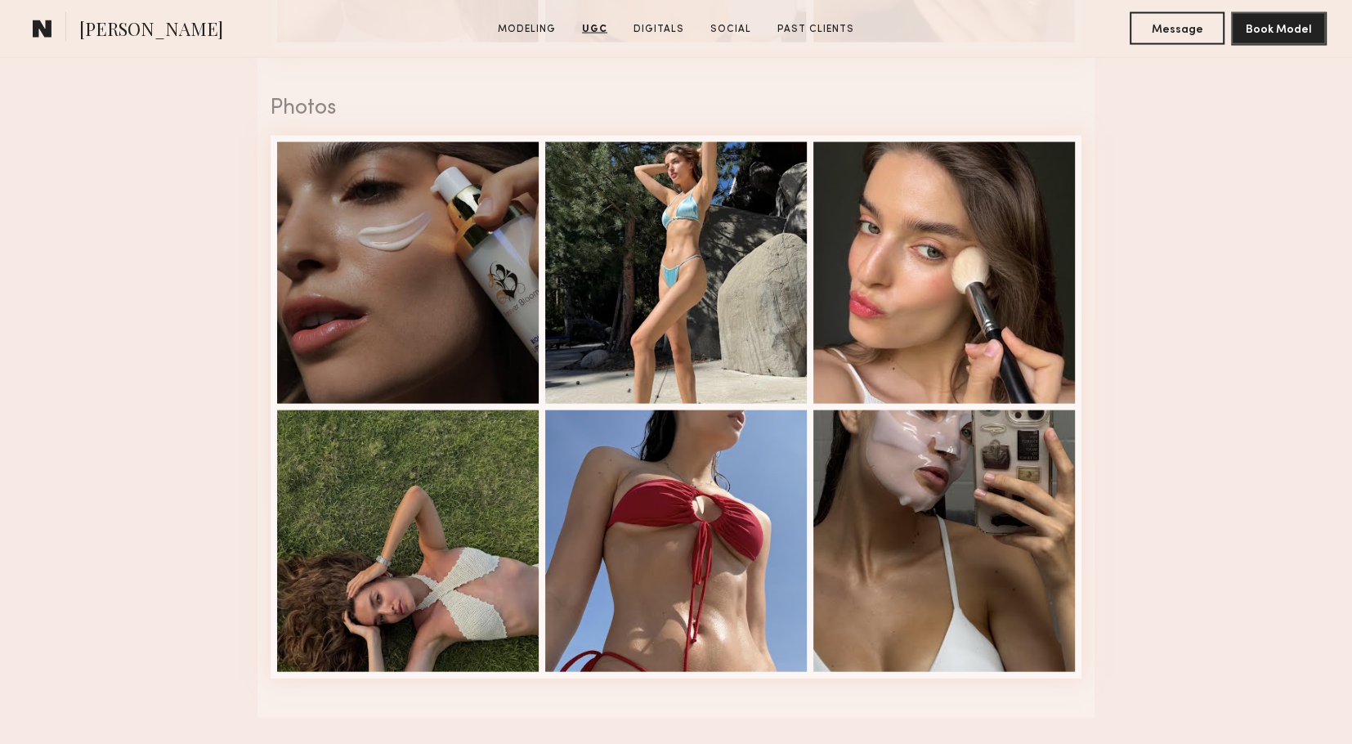
scroll to position [2830, 0]
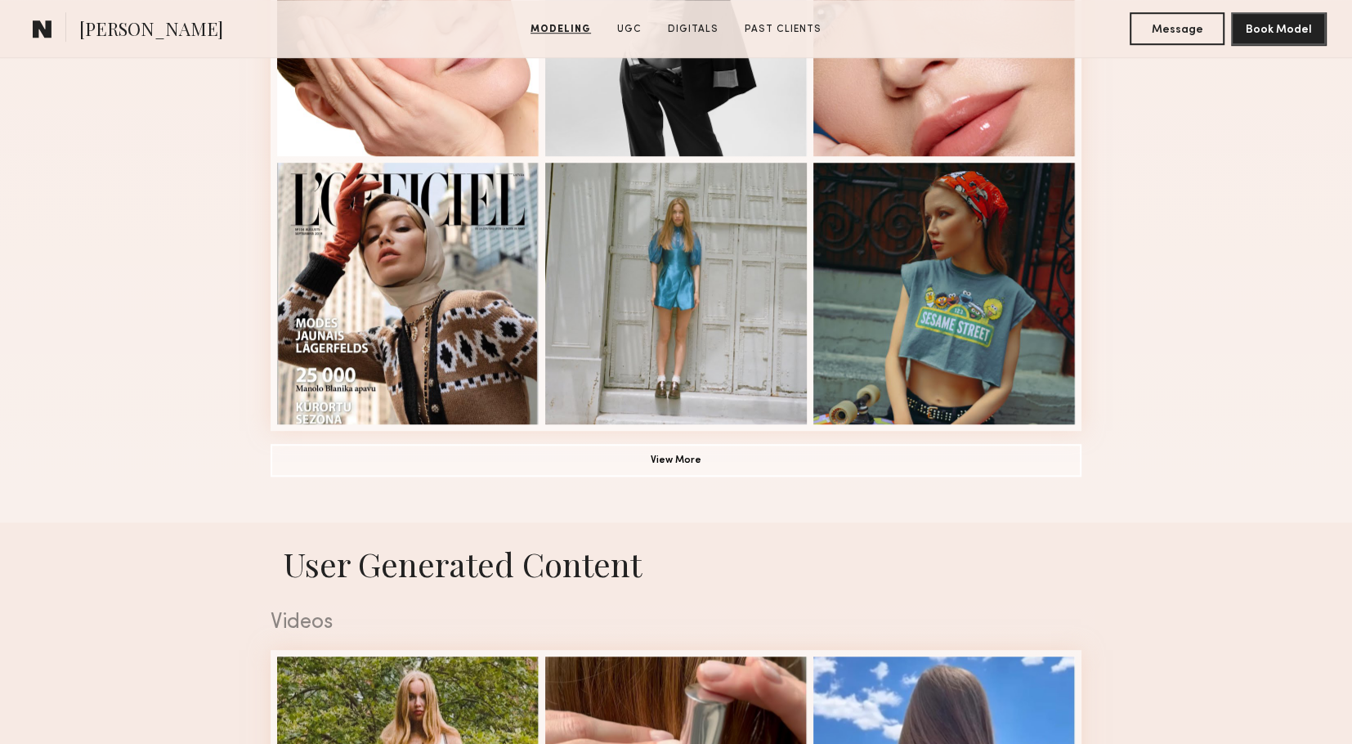
scroll to position [1132, 0]
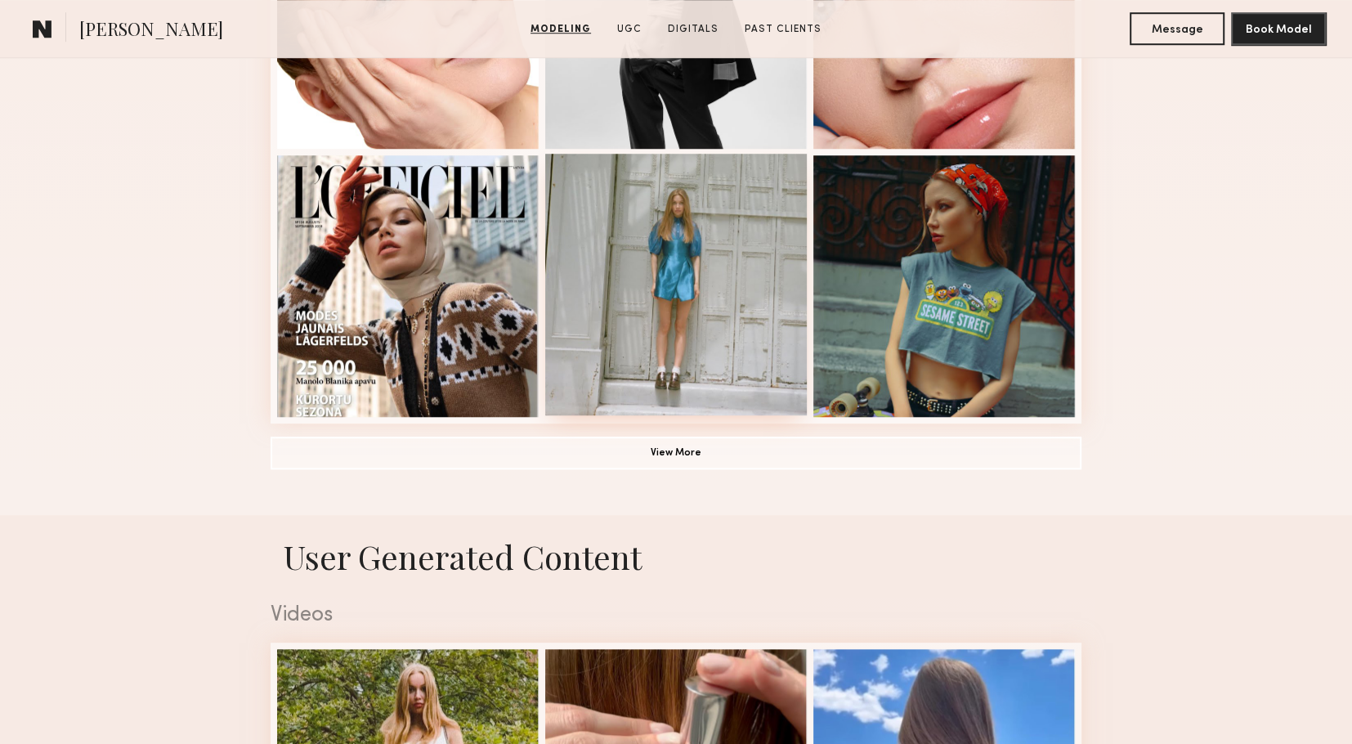
click at [692, 278] on div at bounding box center [676, 285] width 262 height 262
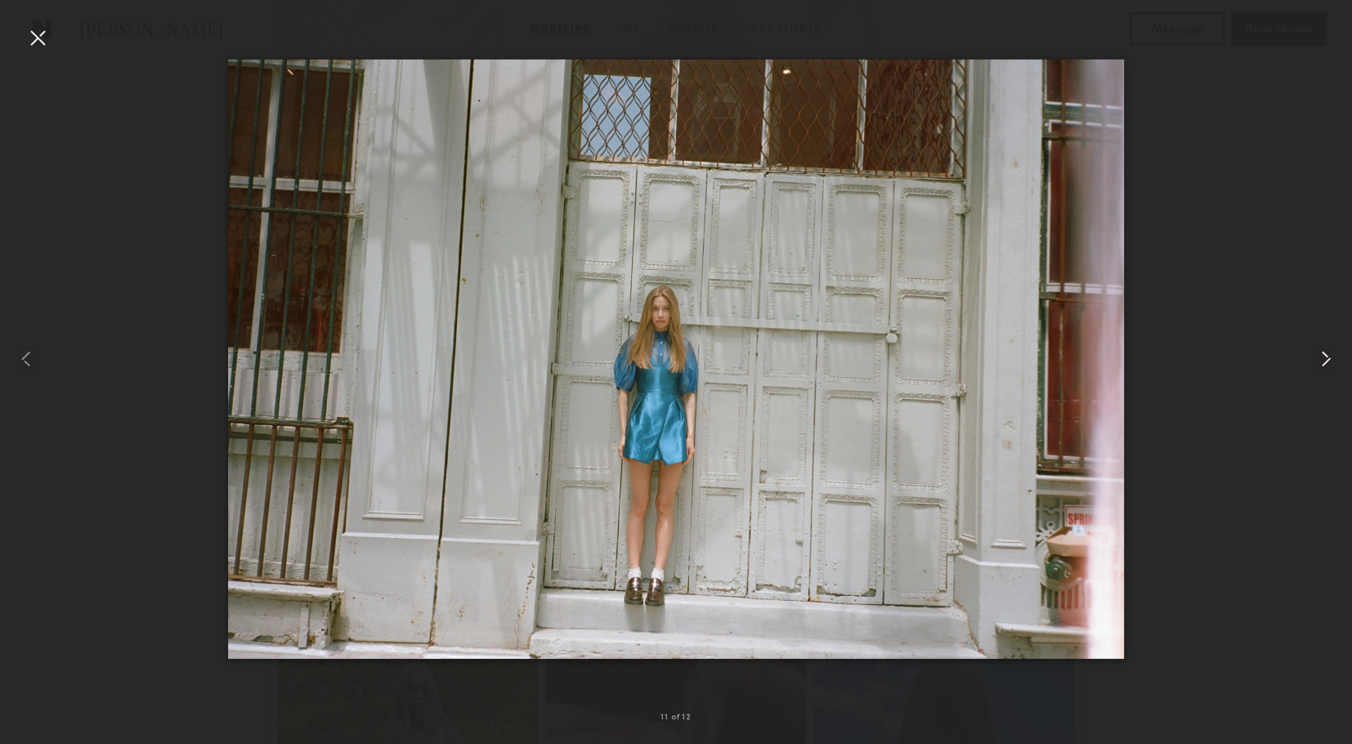
click at [1320, 376] on div at bounding box center [1325, 358] width 54 height 665
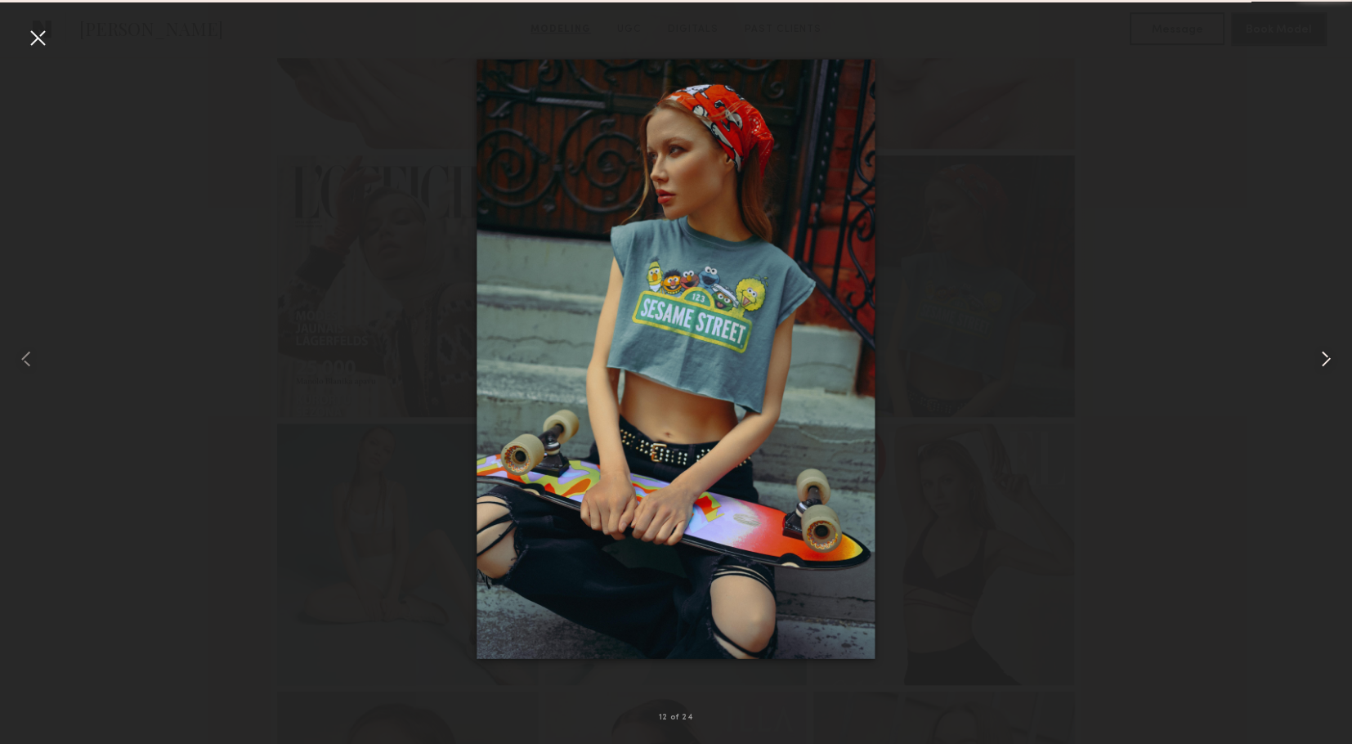
click at [1320, 375] on div at bounding box center [1325, 358] width 54 height 665
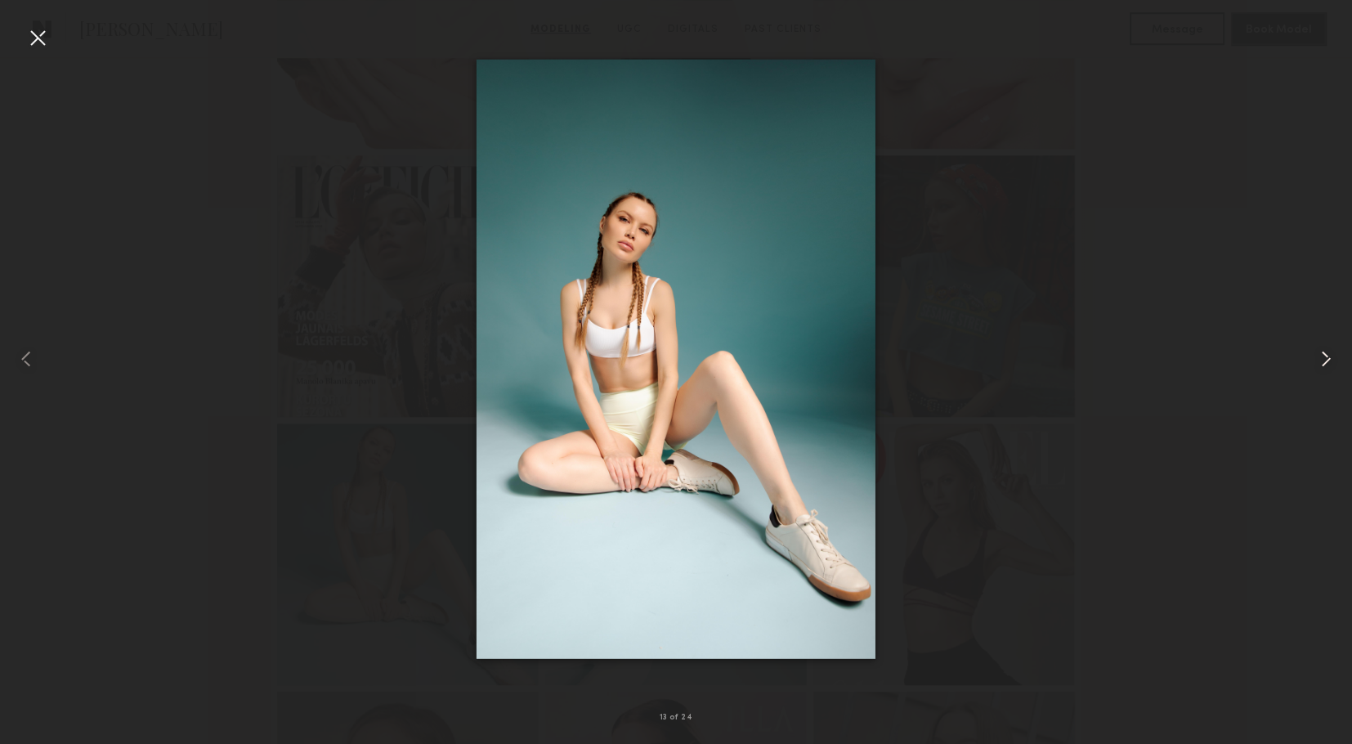
click at [1320, 375] on div at bounding box center [1325, 358] width 54 height 665
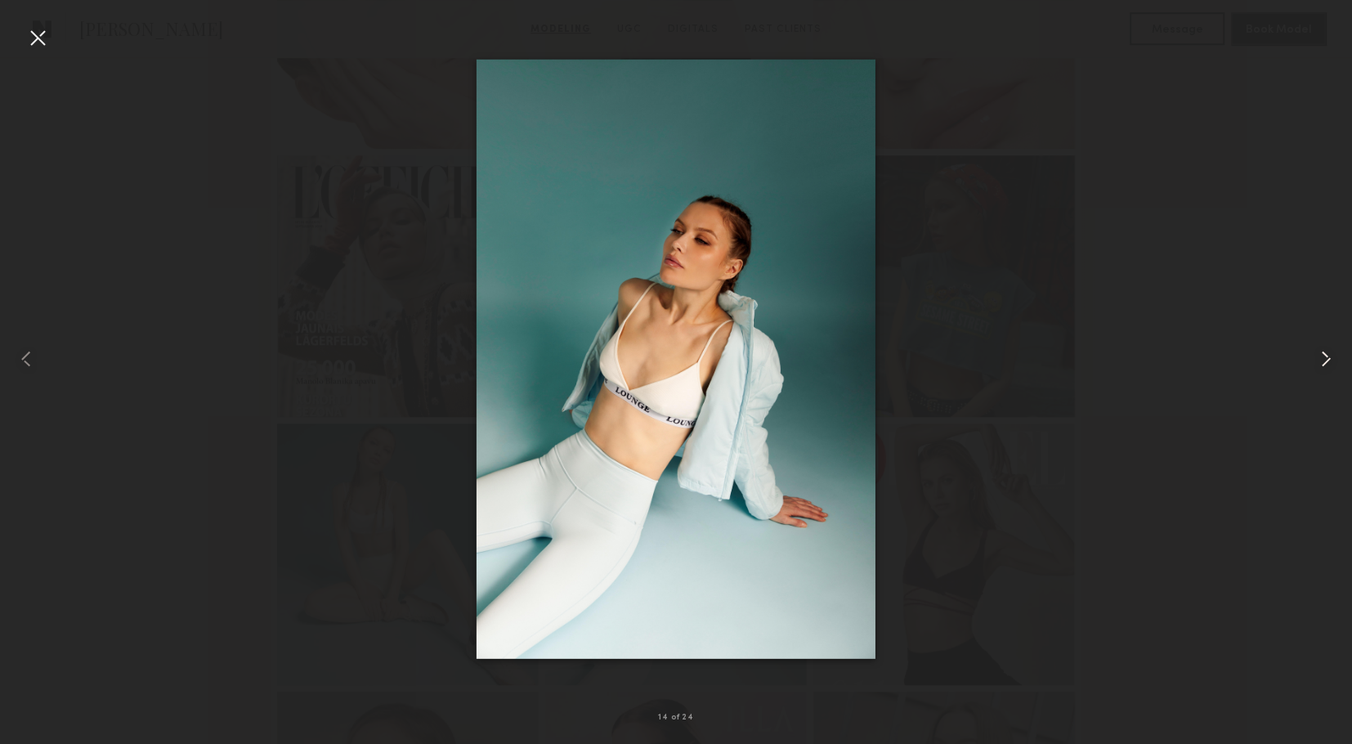
click at [1320, 375] on div at bounding box center [1325, 358] width 54 height 665
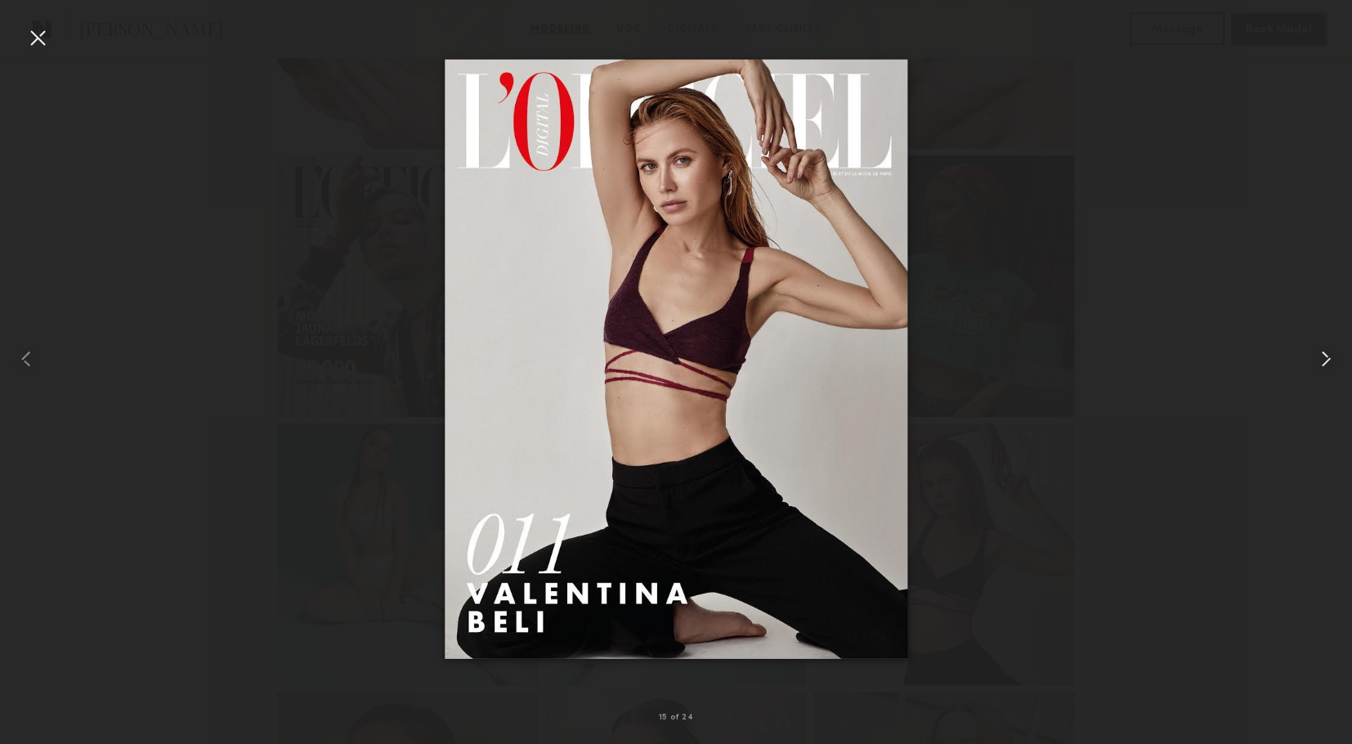
click at [1320, 375] on div at bounding box center [1325, 358] width 54 height 665
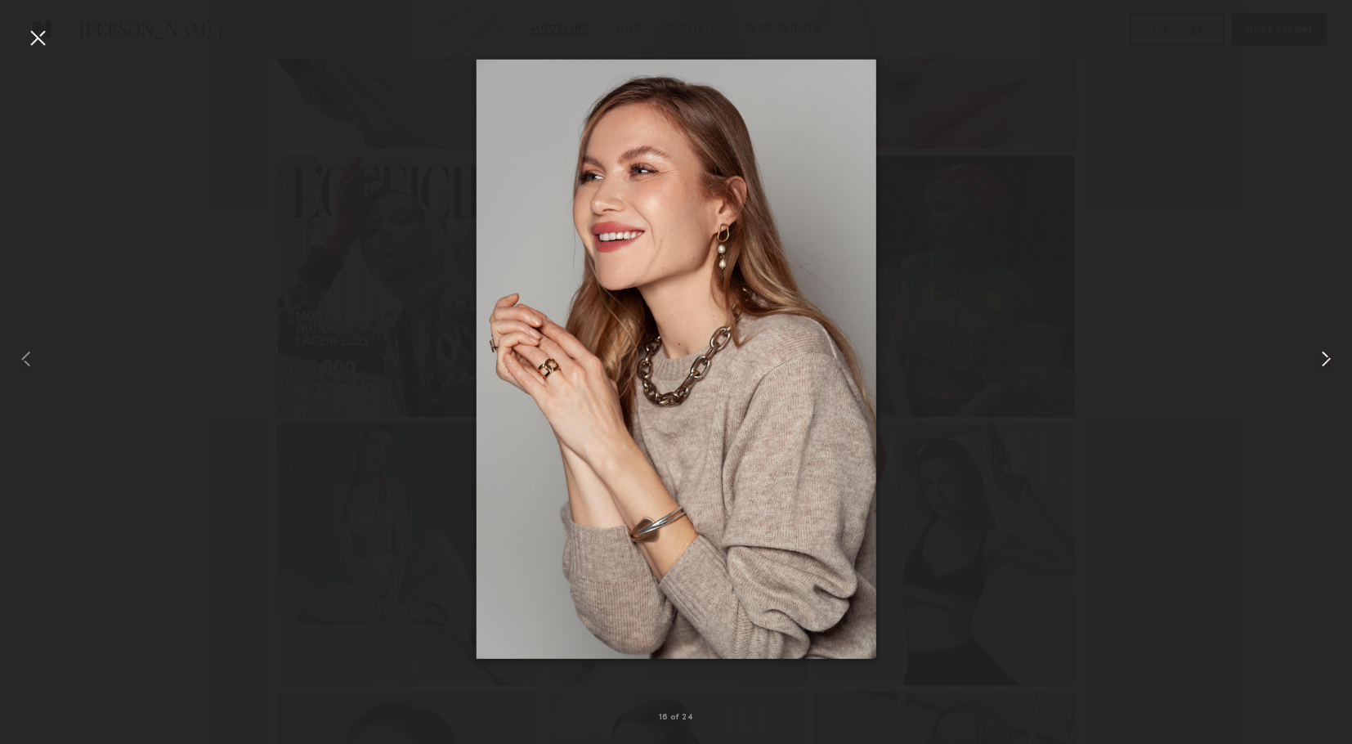
click at [1320, 375] on div at bounding box center [1325, 358] width 54 height 665
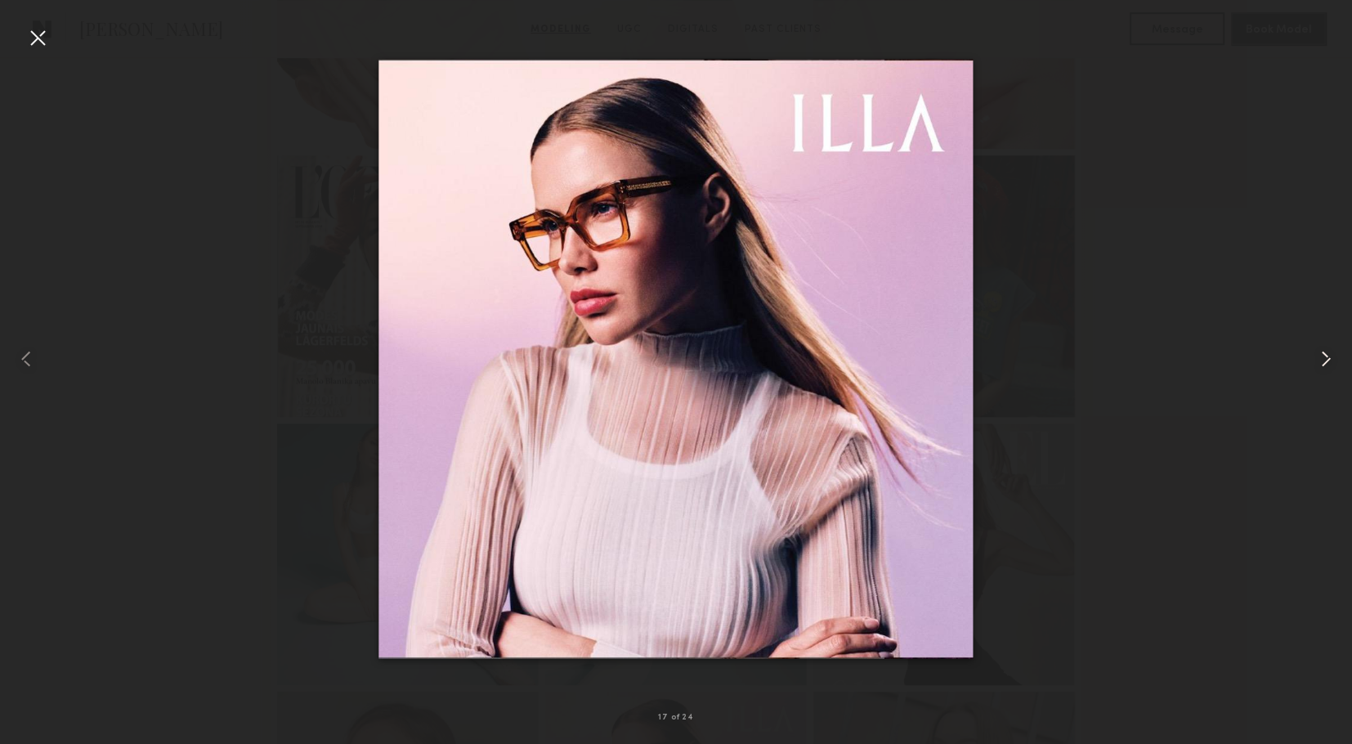
click at [1320, 375] on div at bounding box center [1325, 358] width 54 height 665
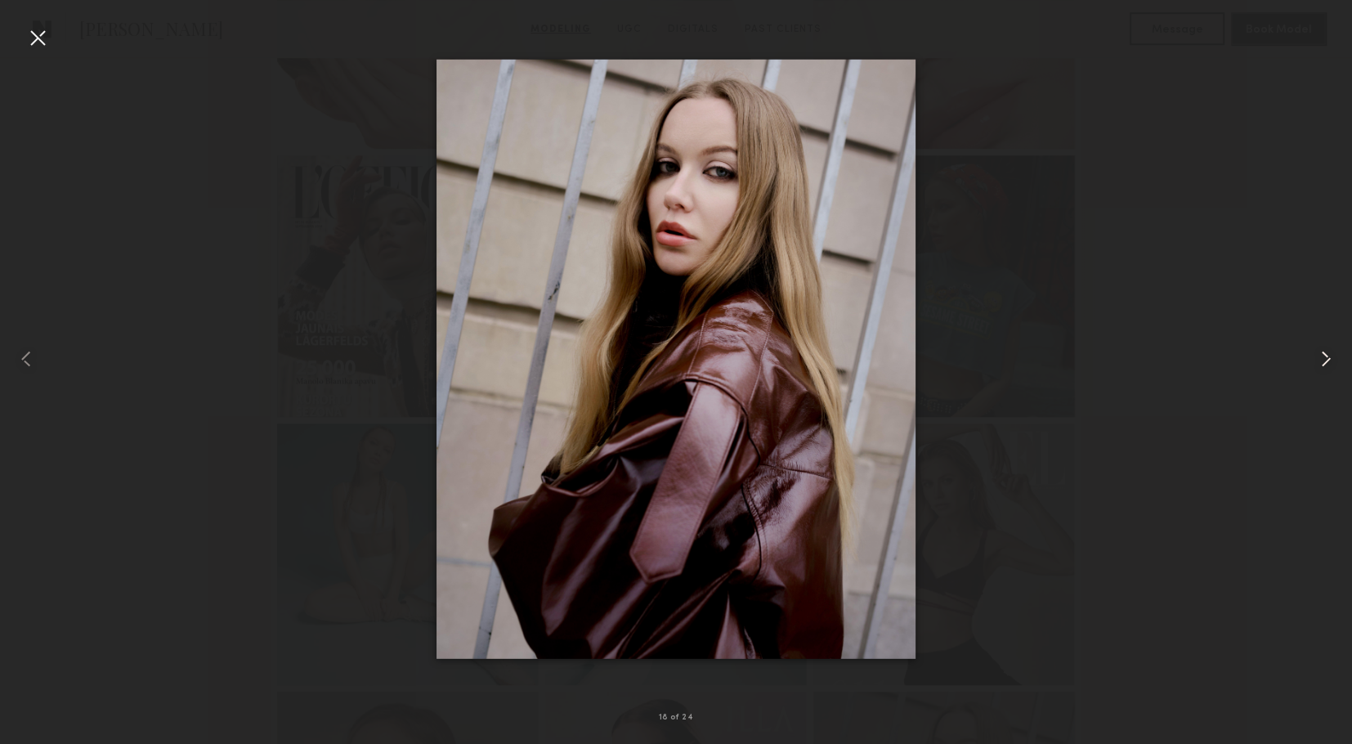
click at [1320, 375] on div at bounding box center [1325, 358] width 54 height 665
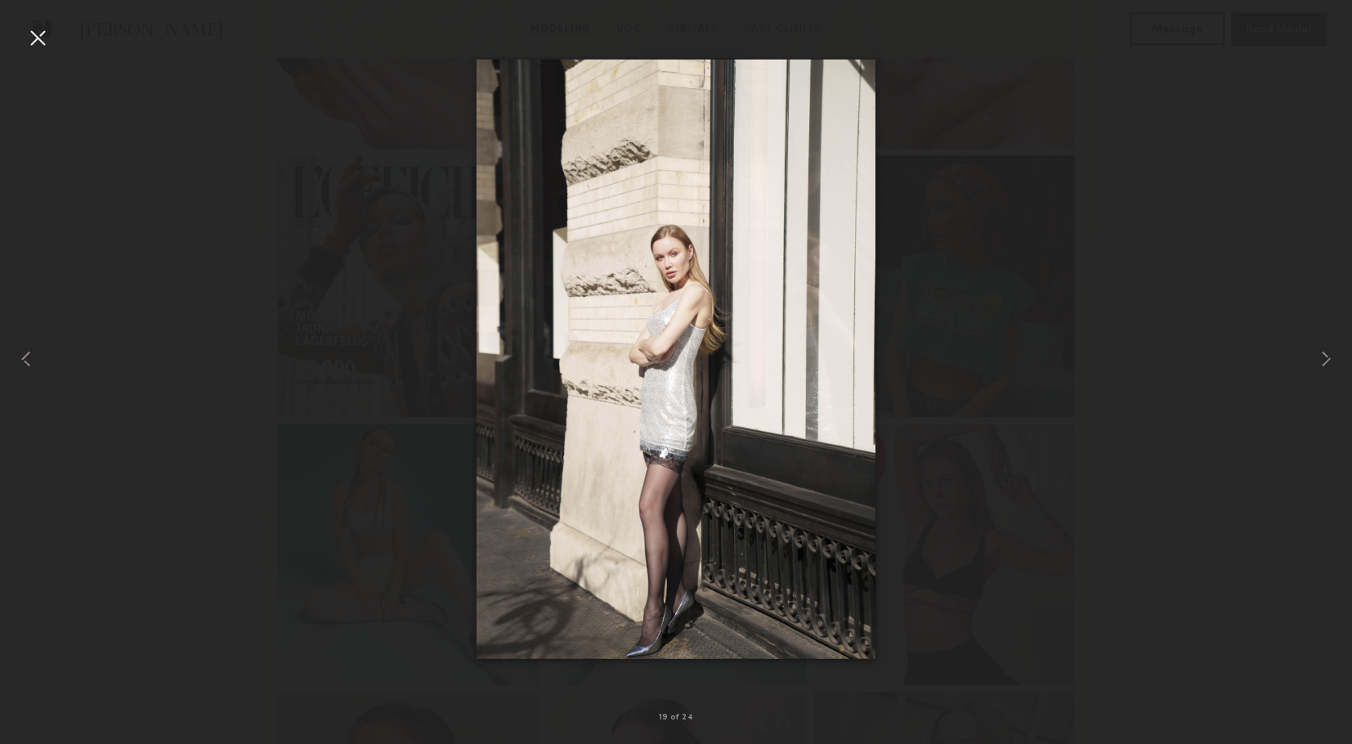
click at [1149, 186] on div at bounding box center [676, 358] width 1352 height 665
click at [50, 35] on div at bounding box center [38, 38] width 26 height 26
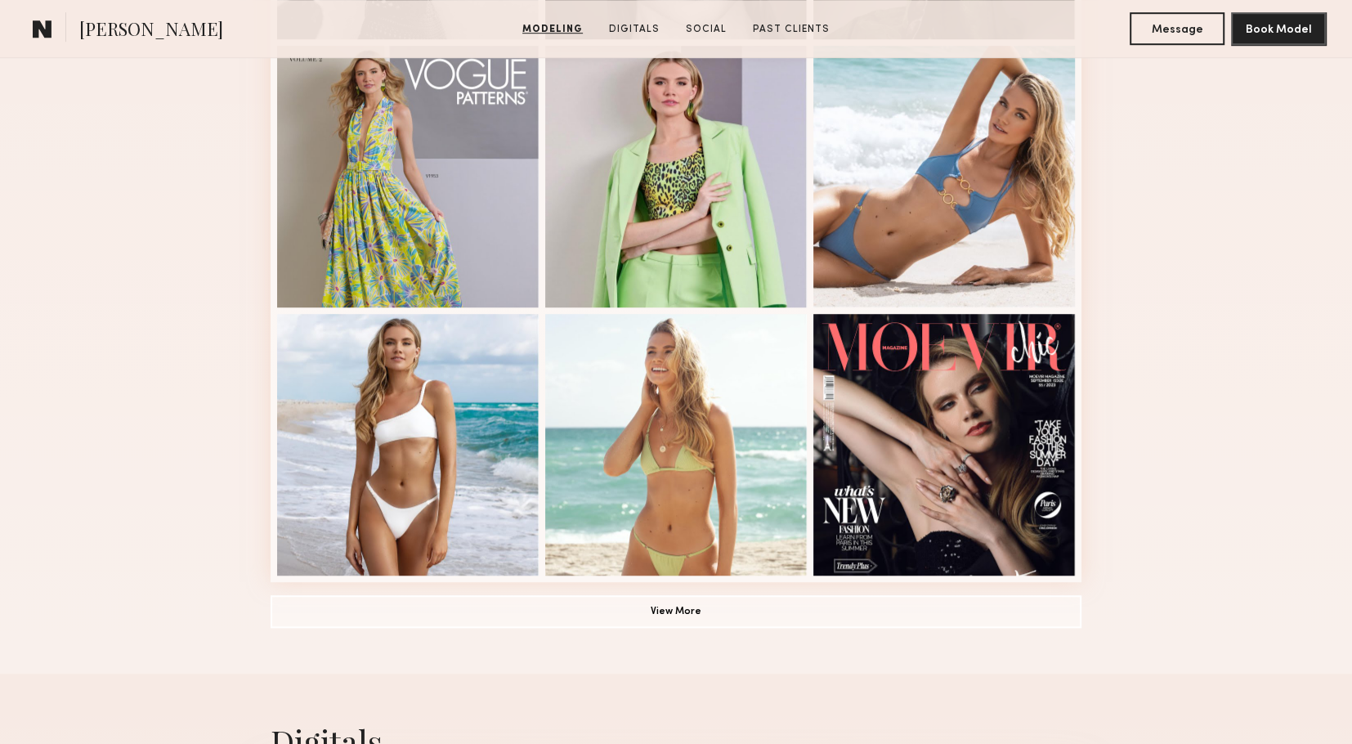
scroll to position [979, 0]
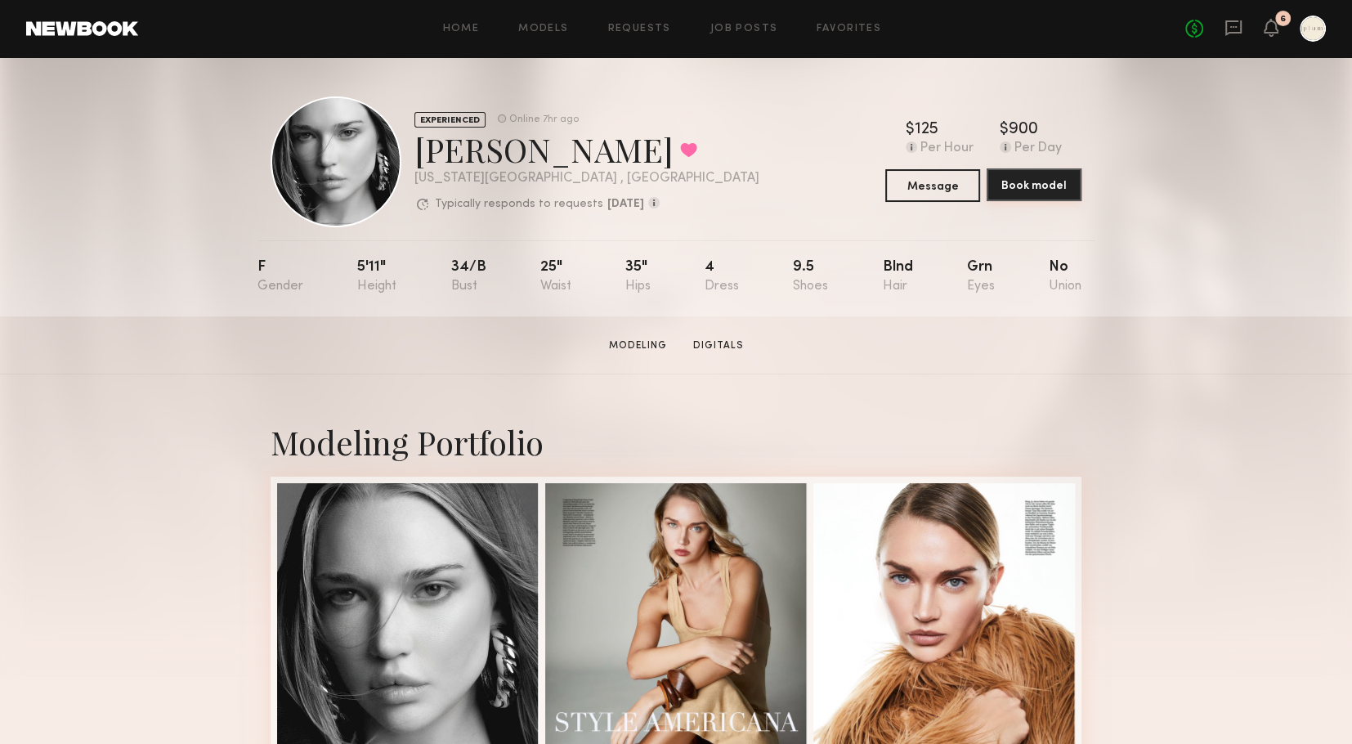
click at [1006, 181] on button "Book model" at bounding box center [1034, 184] width 95 height 33
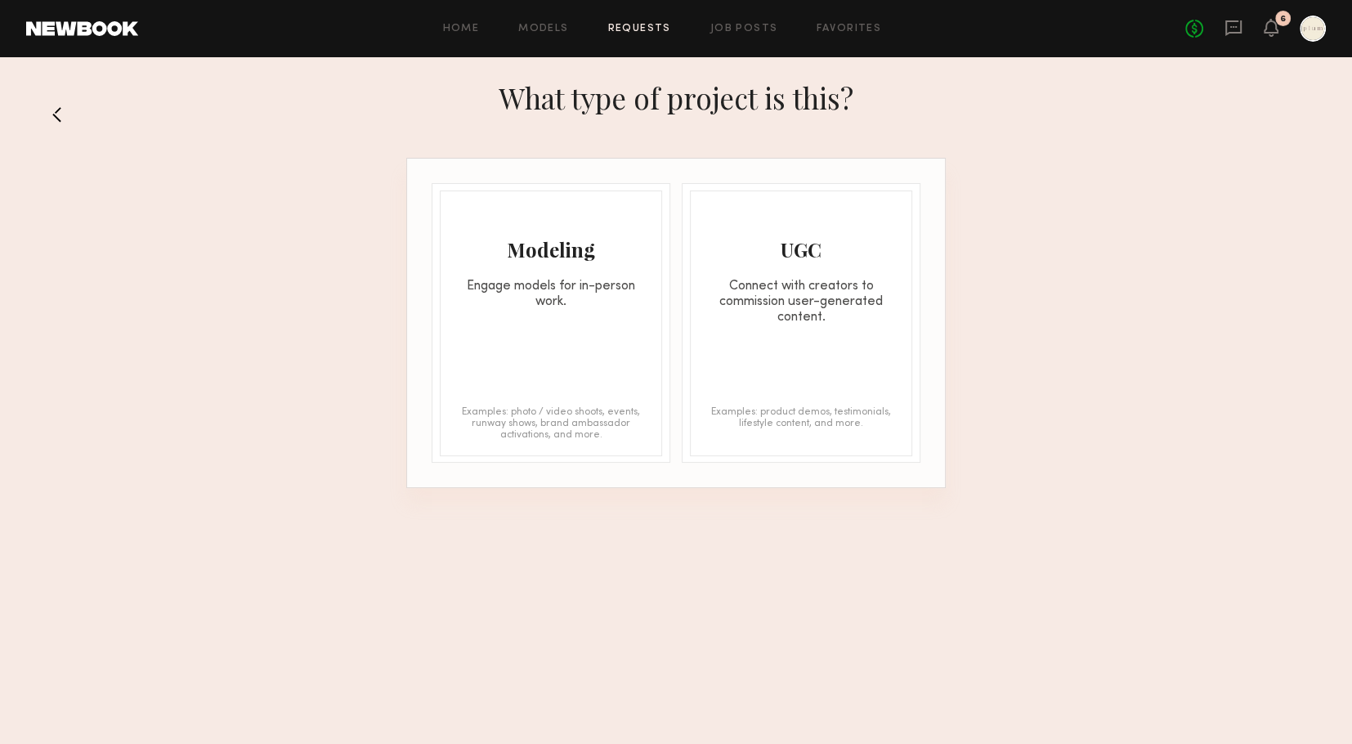
click at [536, 279] on div "Engage models for in-person work." at bounding box center [551, 294] width 221 height 31
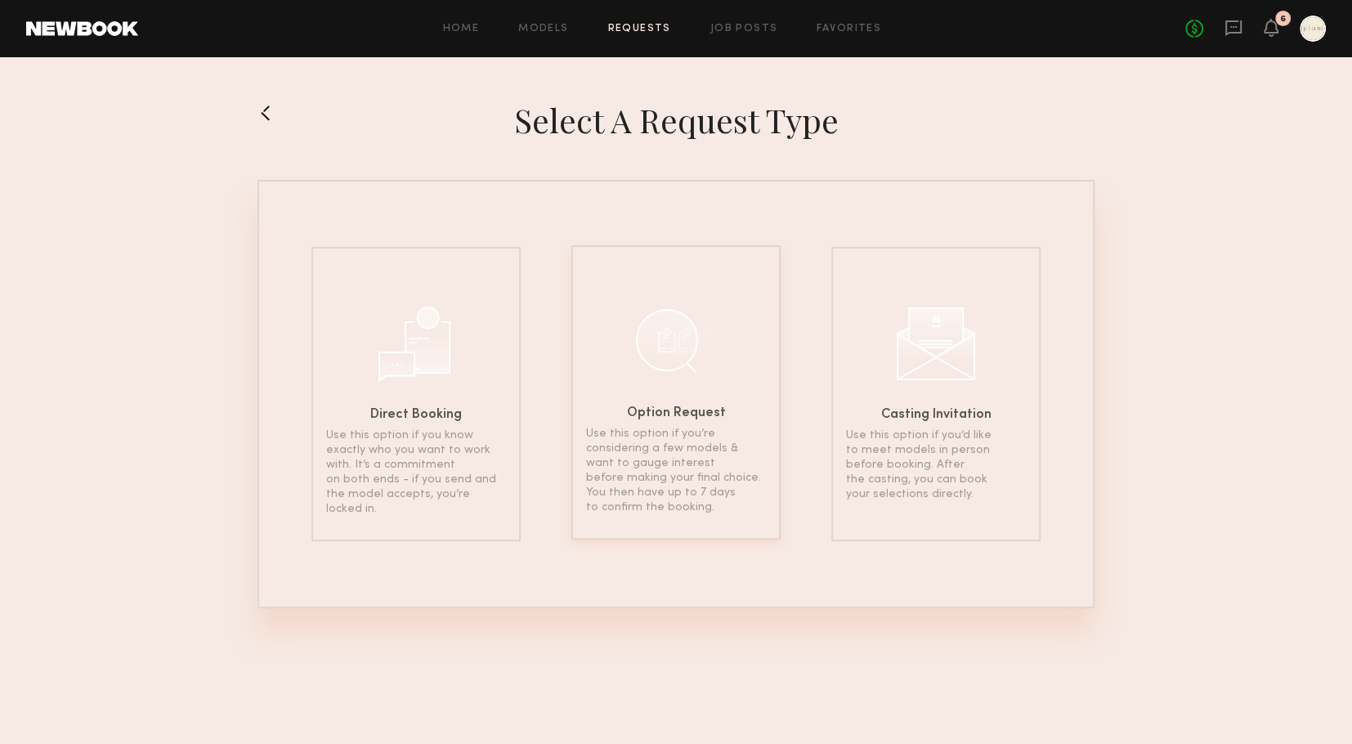
click at [699, 298] on div "Option Request Use this option if you’re considering a few models & want to gau…" at bounding box center [675, 392] width 209 height 294
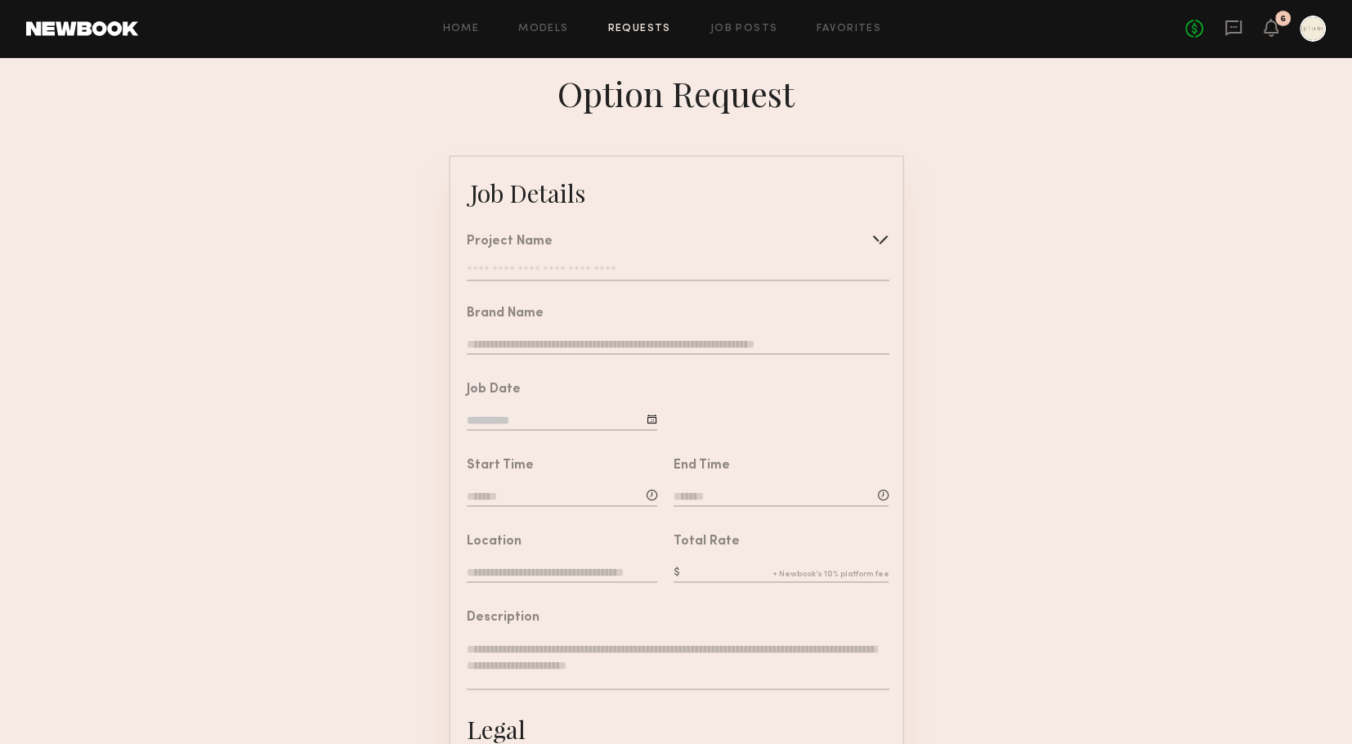
click at [665, 265] on input "text" at bounding box center [678, 273] width 422 height 16
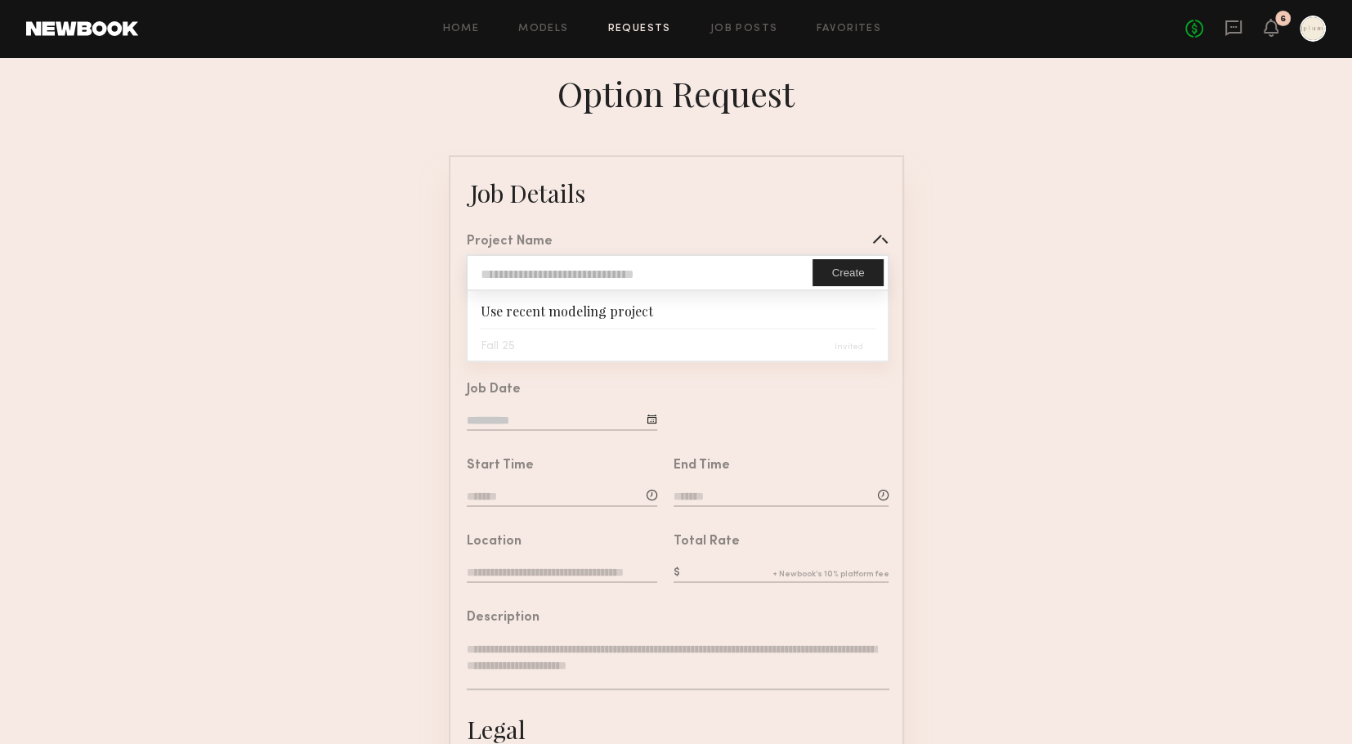
click at [652, 279] on input "text" at bounding box center [640, 273] width 345 height 34
type input "*"
type input "**********"
click at [1013, 405] on form "**********" at bounding box center [676, 611] width 1352 height 912
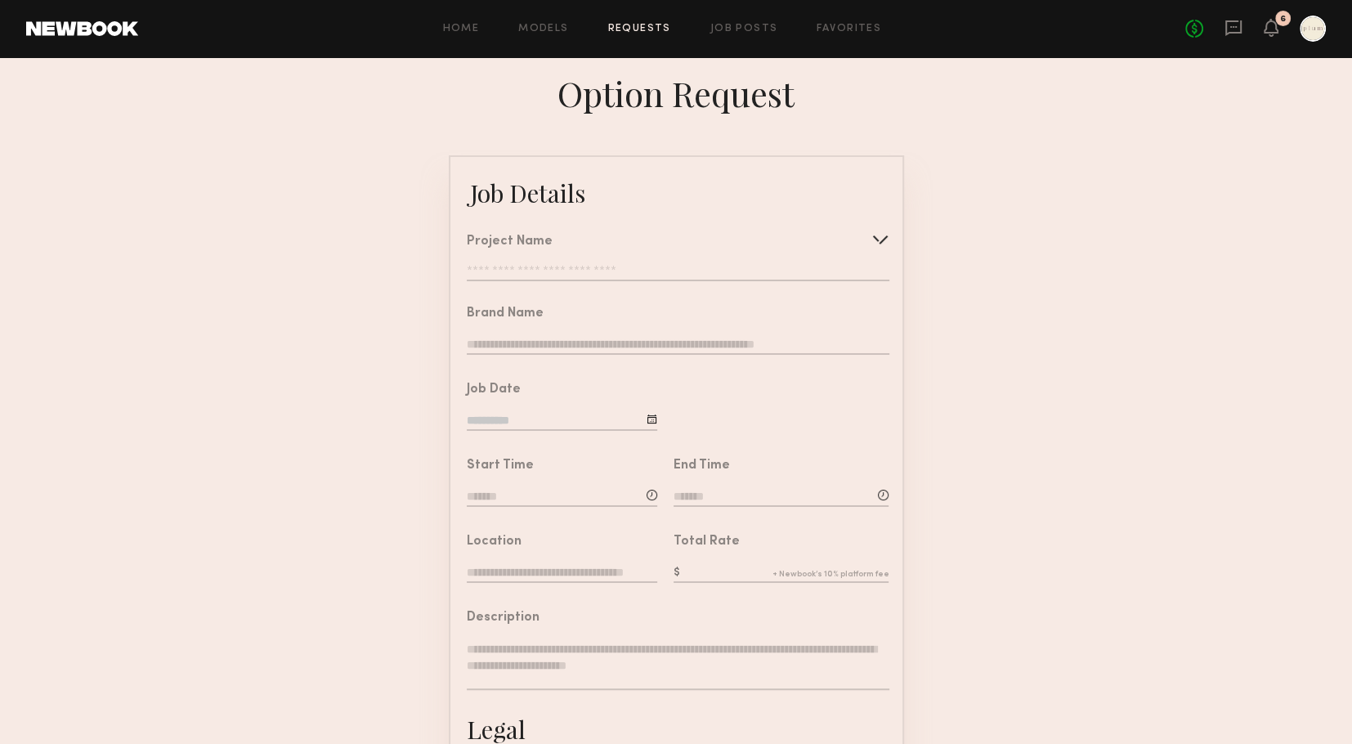
click at [692, 272] on input "text" at bounding box center [678, 273] width 422 height 16
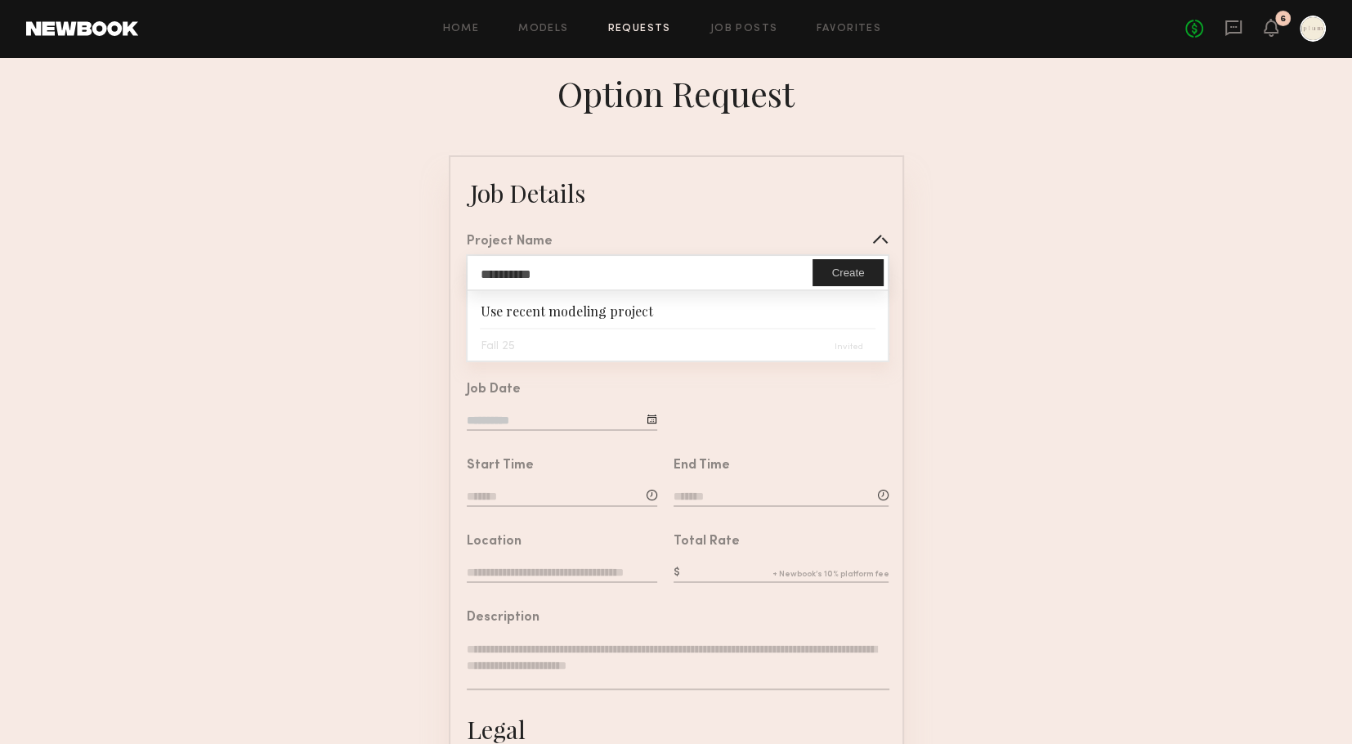
click at [854, 267] on button "Create" at bounding box center [848, 272] width 70 height 27
type input "**********"
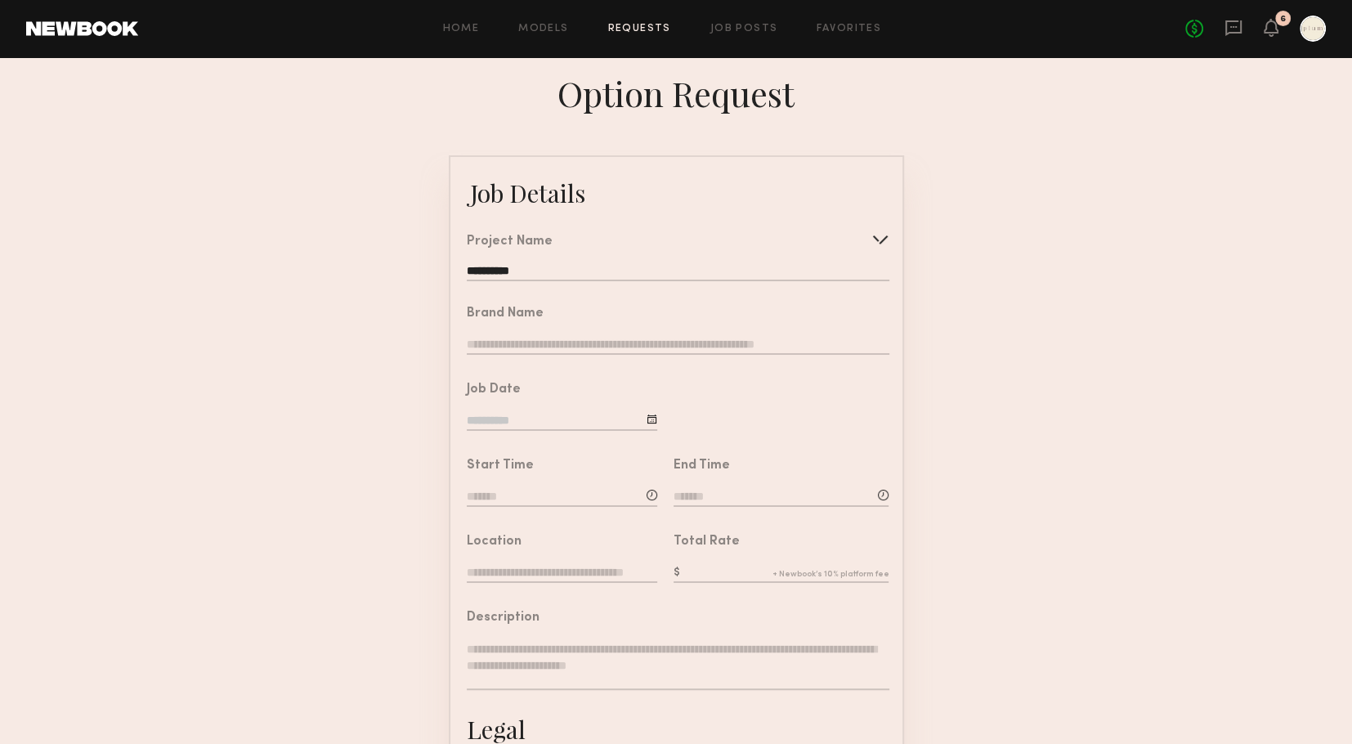
click at [574, 350] on input "text" at bounding box center [678, 346] width 422 height 18
type input "****"
click at [662, 419] on div at bounding box center [779, 402] width 245 height 76
click at [652, 419] on div at bounding box center [652, 419] width 11 height 11
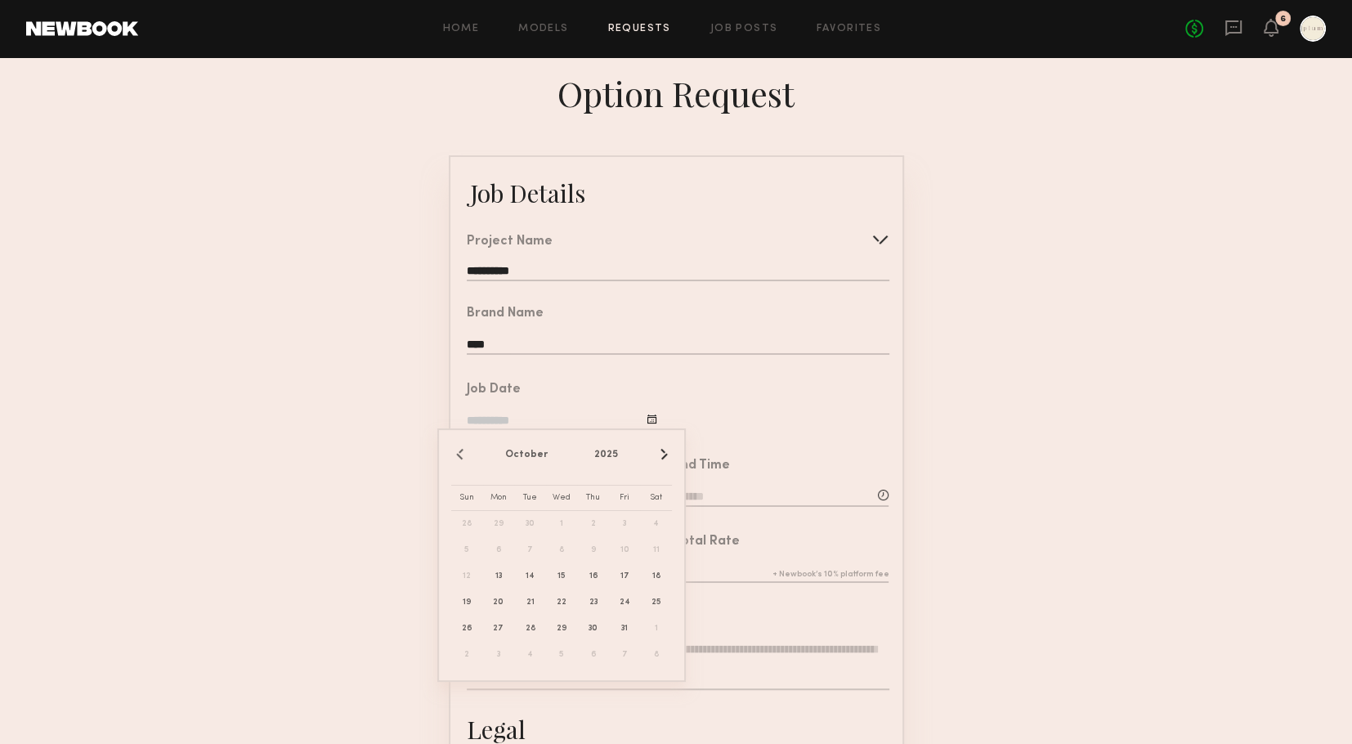
click at [665, 452] on button "›" at bounding box center [663, 455] width 18 height 18
click at [625, 552] on span "7" at bounding box center [625, 550] width 26 height 26
type input "**********"
click at [651, 494] on div at bounding box center [652, 495] width 11 height 11
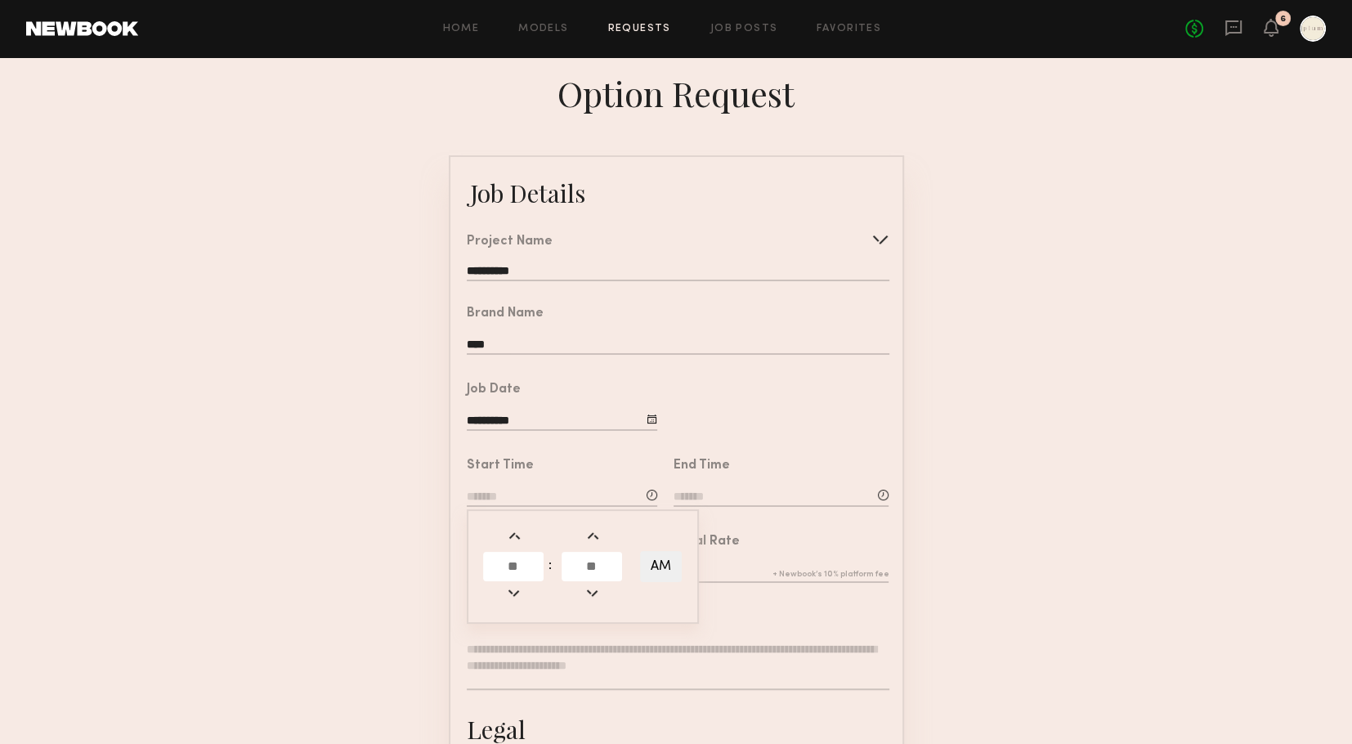
click at [519, 562] on input "text" at bounding box center [513, 566] width 60 height 29
type input "**"
click at [593, 566] on input "text" at bounding box center [592, 566] width 60 height 29
type input "*"
click at [1044, 534] on form "**********" at bounding box center [676, 611] width 1352 height 912
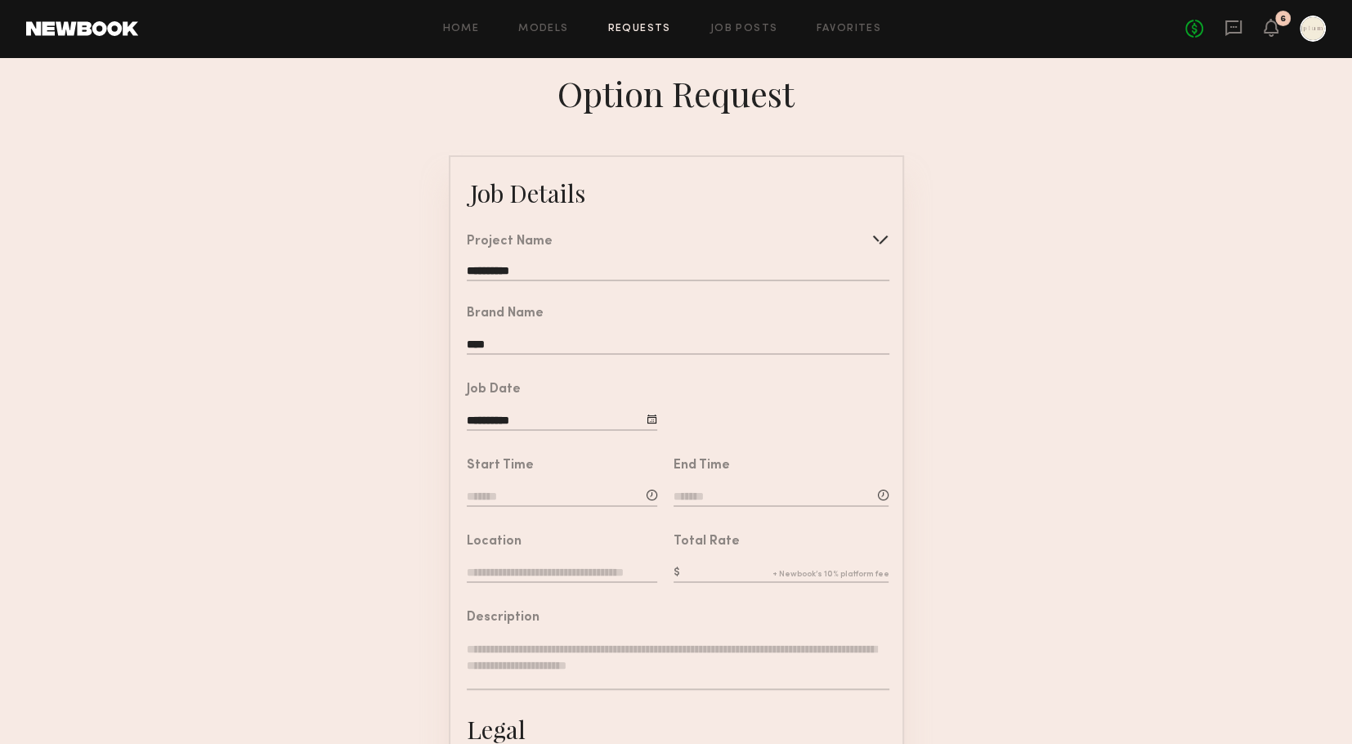
click at [653, 491] on div at bounding box center [652, 495] width 11 height 11
click at [1096, 353] on form "**********" at bounding box center [676, 611] width 1352 height 912
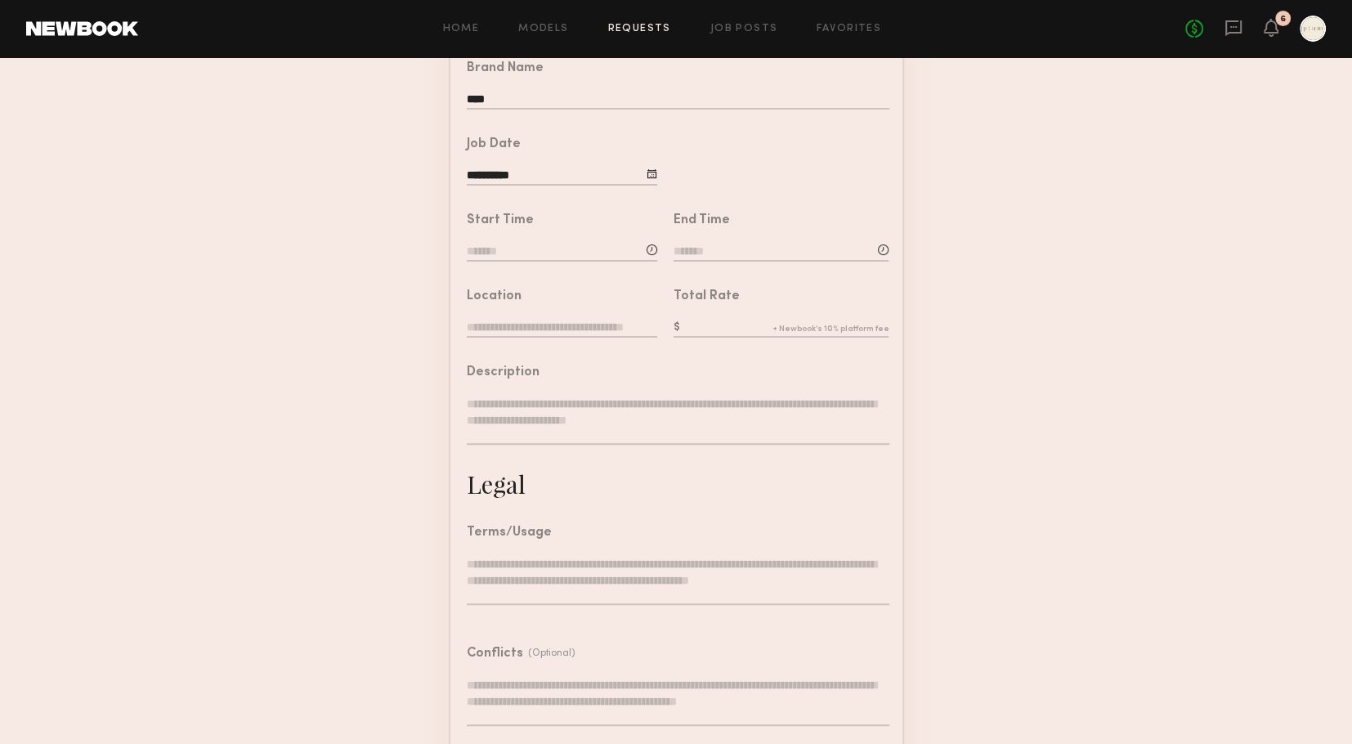
scroll to position [331, 0]
